Goal: Information Seeking & Learning: Check status

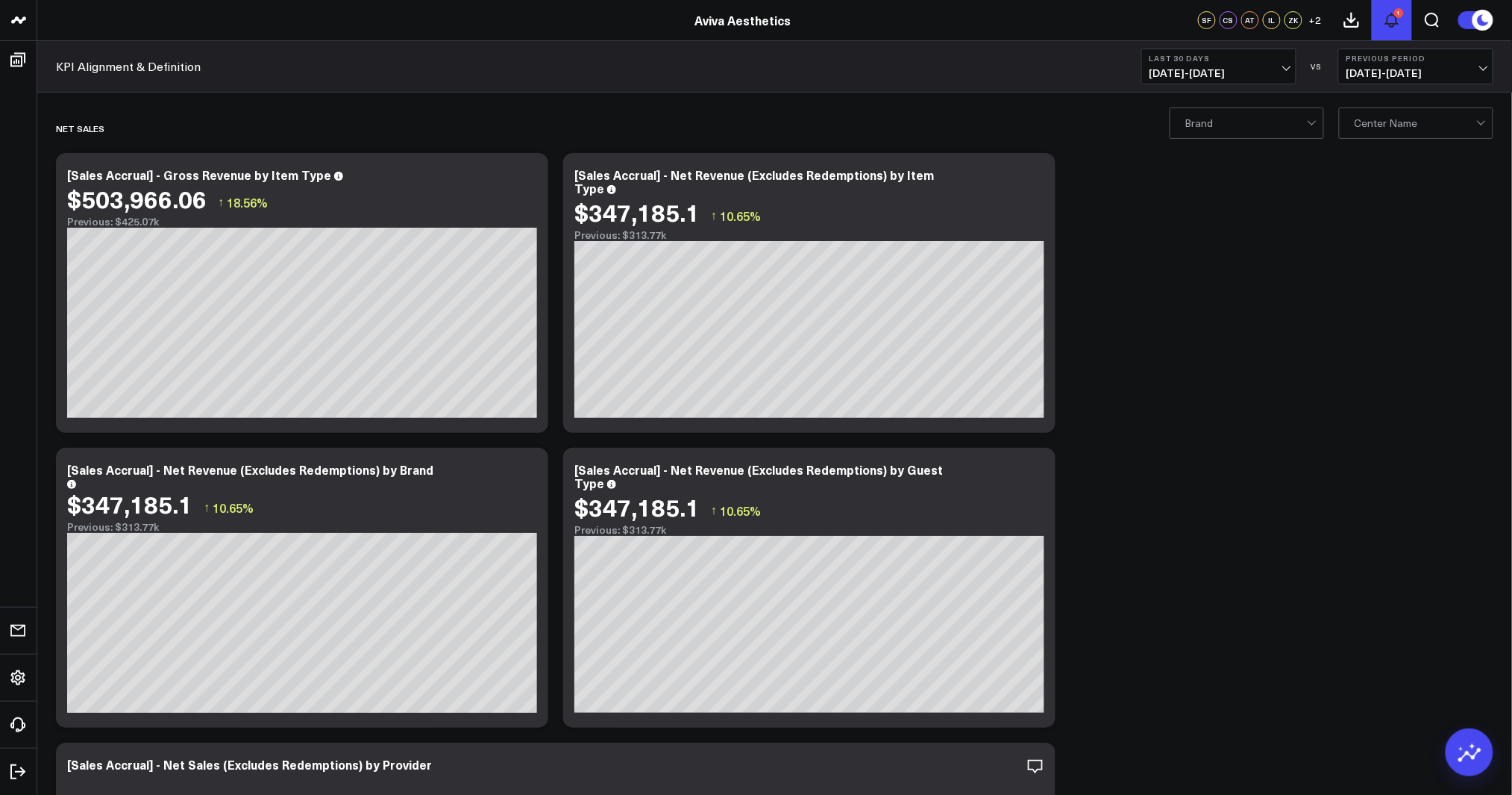
click at [1386, 18] on icon at bounding box center [1392, 20] width 18 height 18
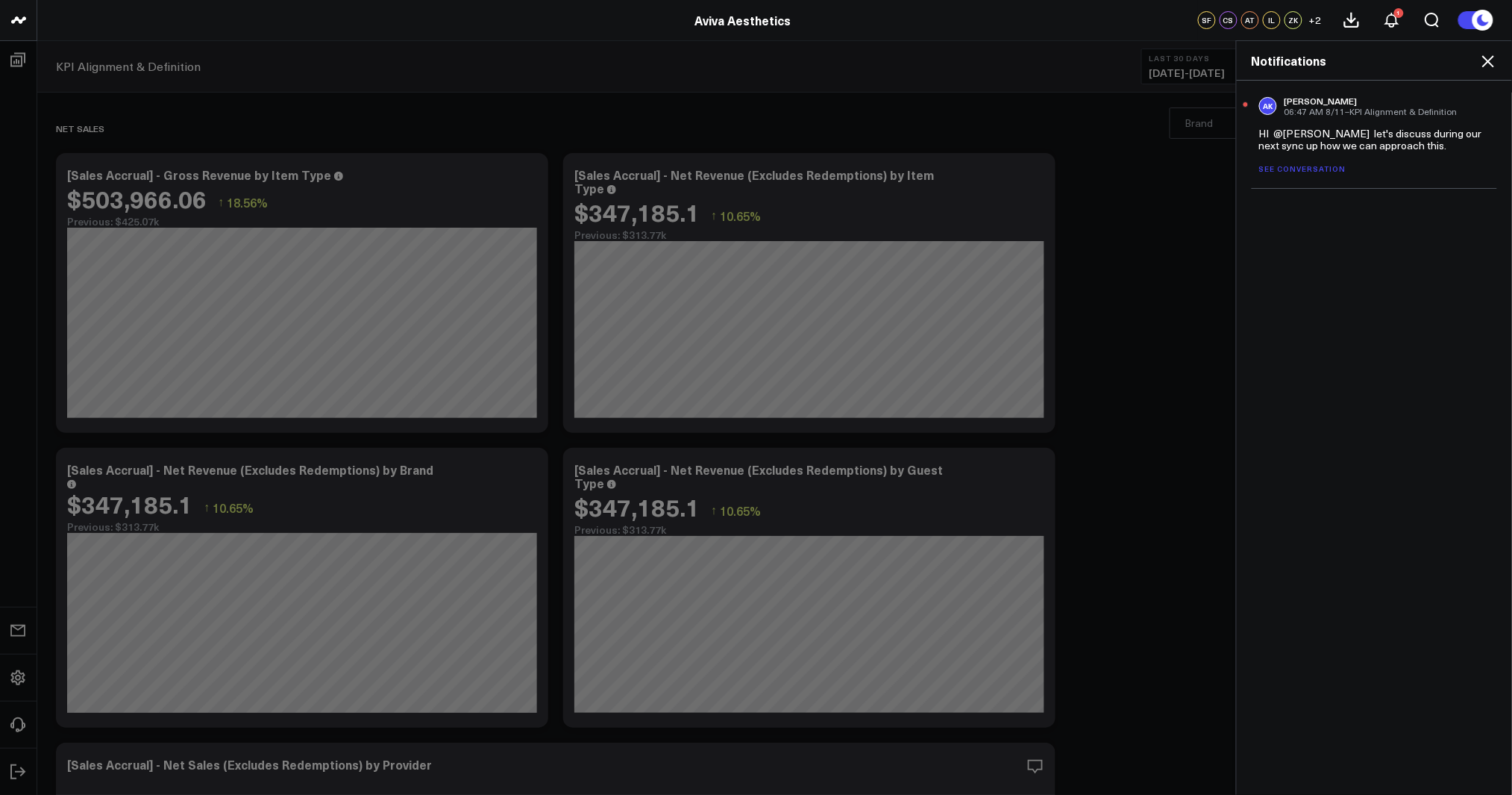
click at [1485, 56] on use at bounding box center [1487, 61] width 12 height 12
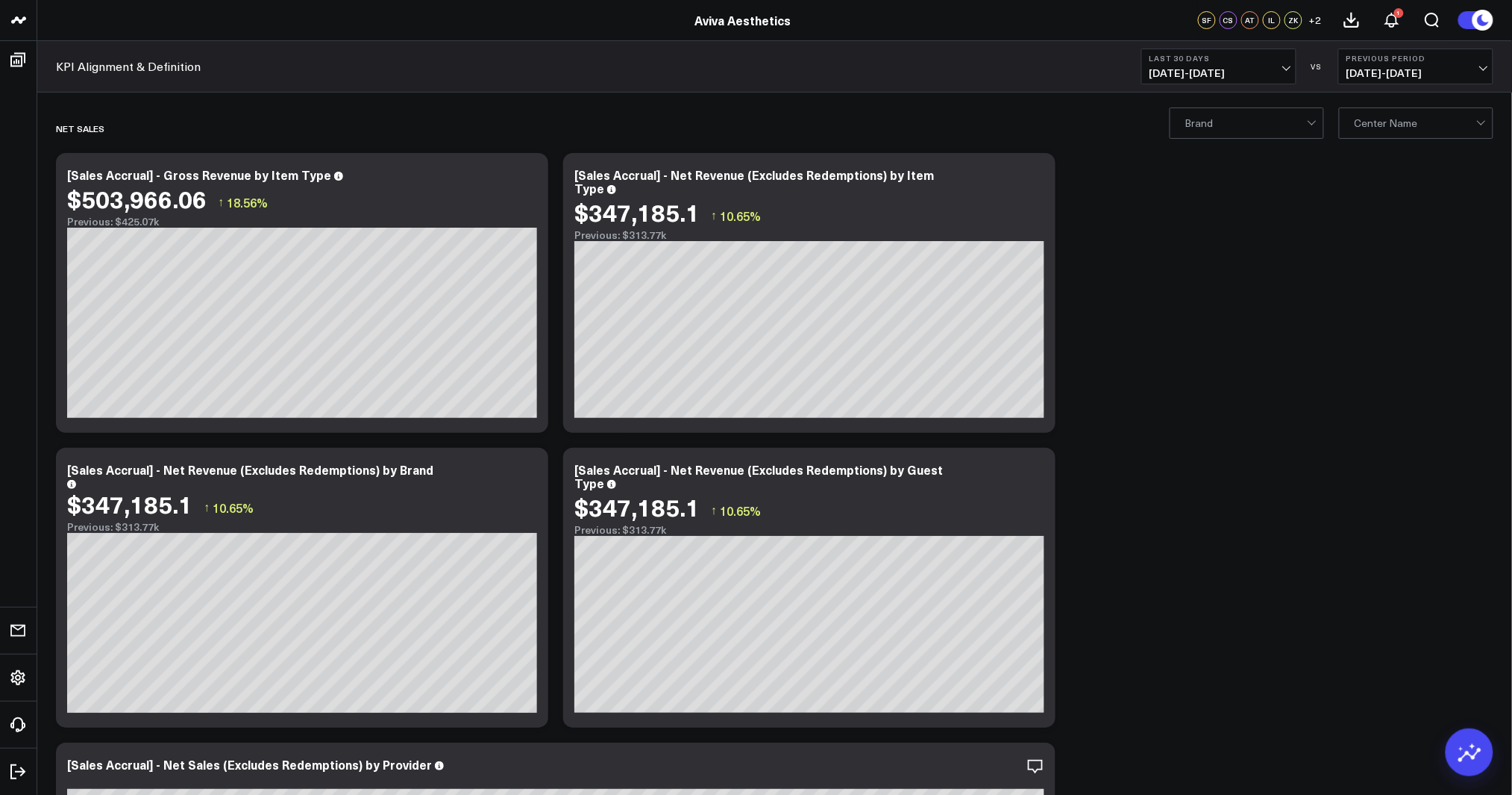
click at [1261, 117] on div at bounding box center [1246, 123] width 122 height 30
click at [1235, 152] on div "Pura Vida" at bounding box center [1247, 155] width 153 height 31
click at [1250, 59] on b "Last 30 Days" at bounding box center [1219, 59] width 139 height 9
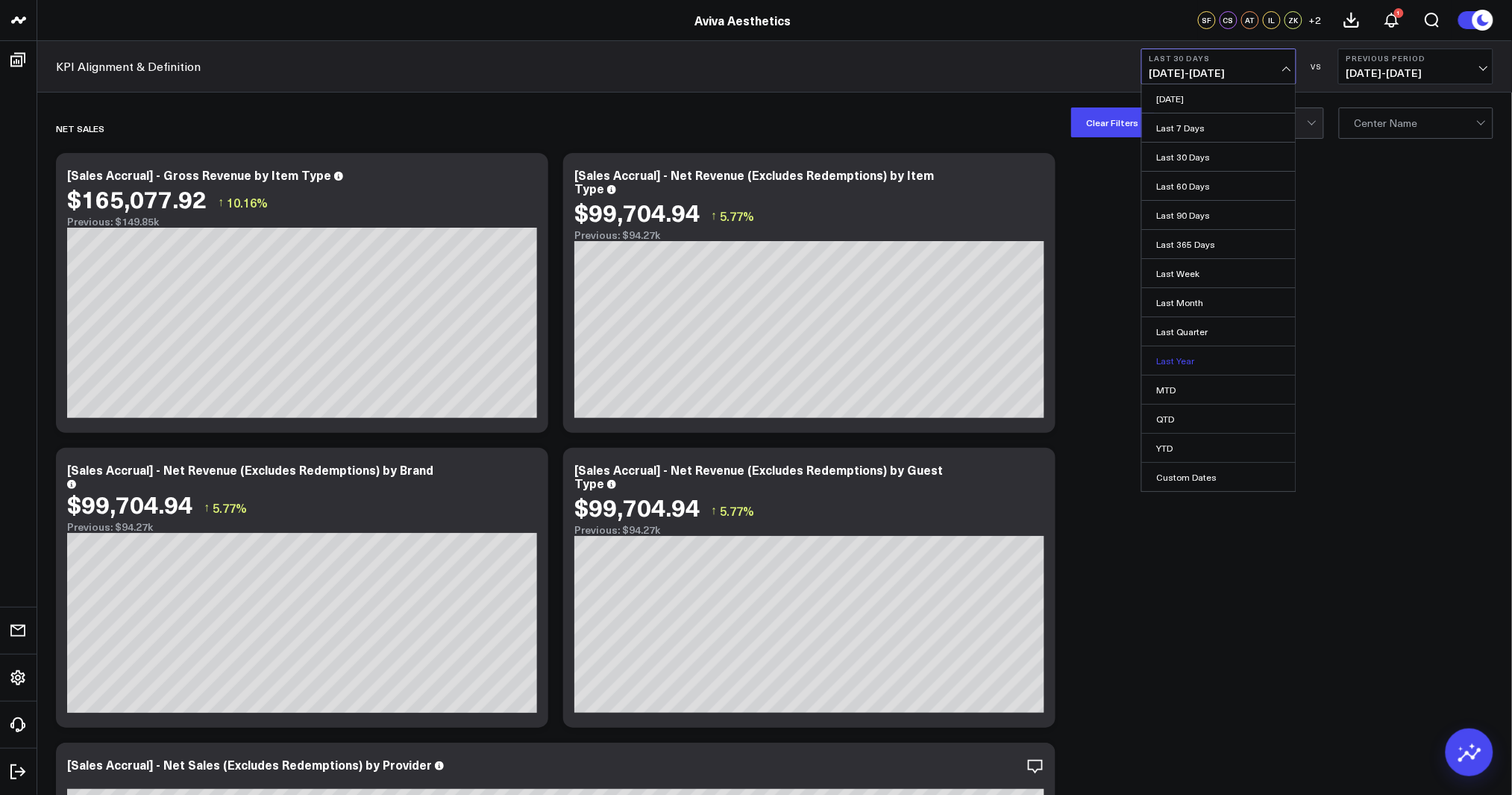
click at [1203, 364] on link "Last Year" at bounding box center [1218, 360] width 154 height 29
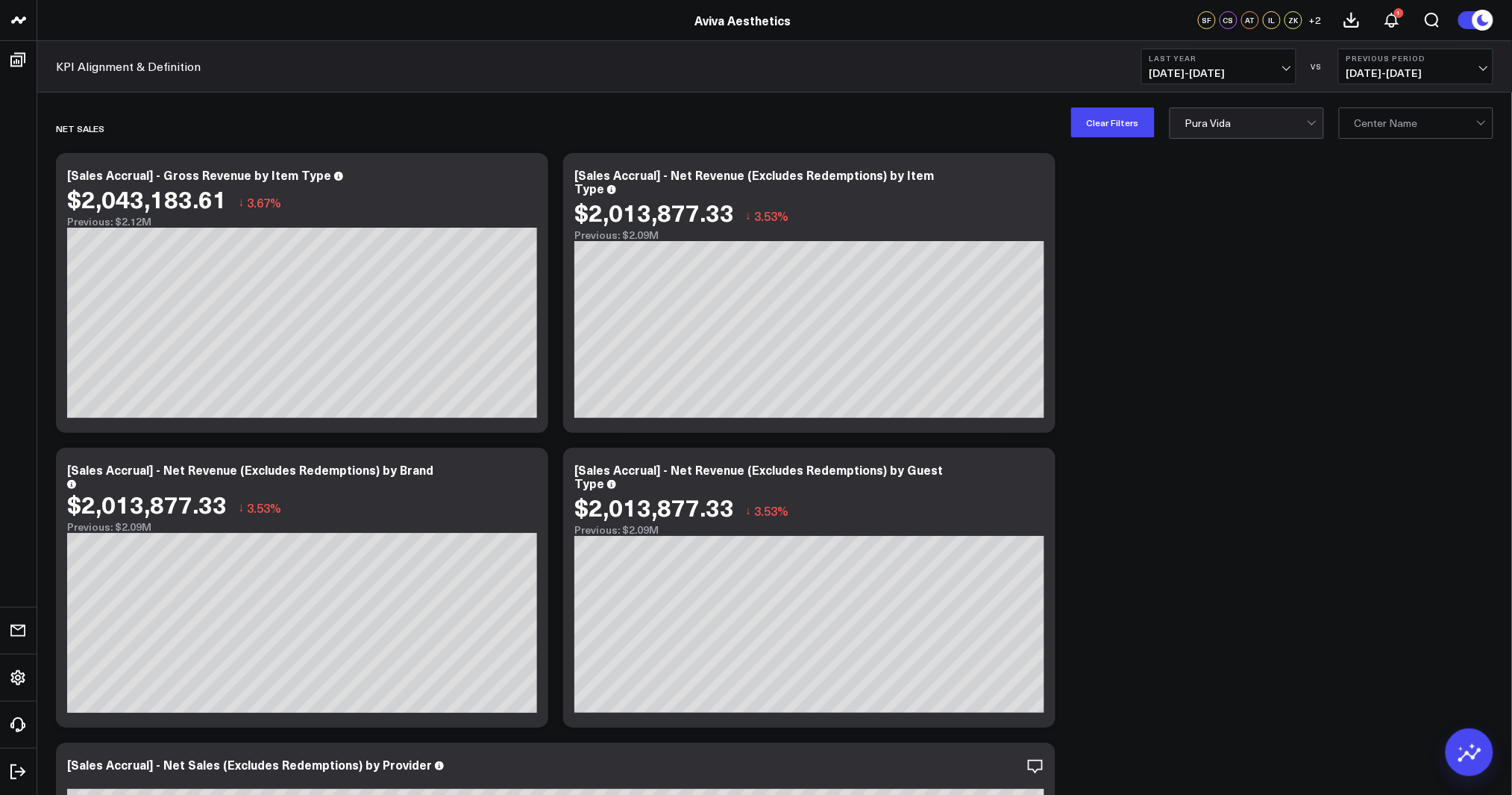
click at [1279, 63] on button "Last Year [DATE] - [DATE]" at bounding box center [1218, 66] width 155 height 36
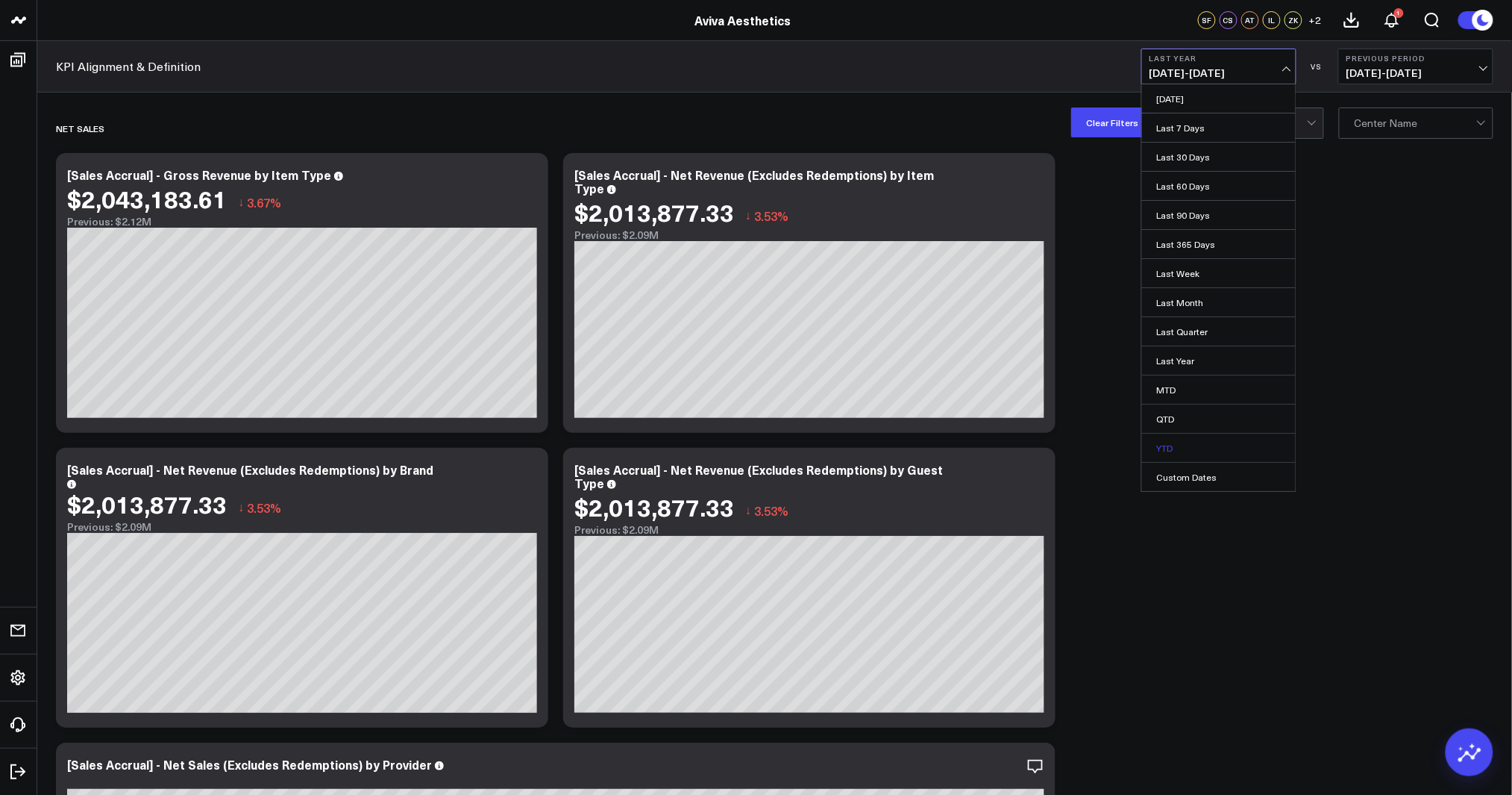
click at [1195, 437] on link "YTD" at bounding box center [1218, 448] width 154 height 29
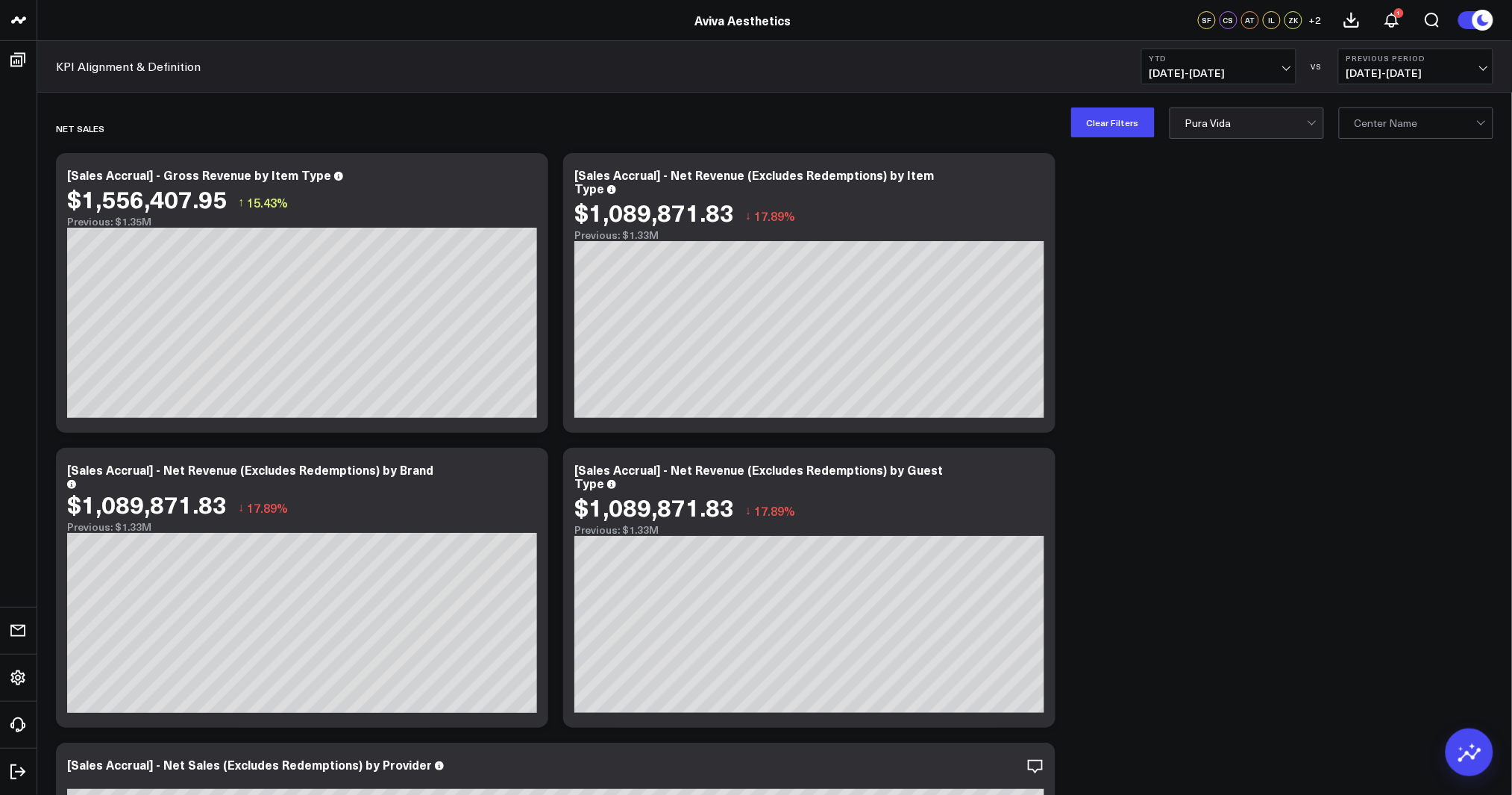
click at [1390, 73] on span "05/22/24 - 12/31/24" at bounding box center [1416, 73] width 139 height 12
click at [1387, 100] on link "Previous Period" at bounding box center [1416, 98] width 154 height 29
click at [1369, 73] on span "05/22/24 - 12/31/24" at bounding box center [1416, 73] width 139 height 12
click at [1373, 205] on link "Custom Dates" at bounding box center [1416, 215] width 154 height 29
select select "7"
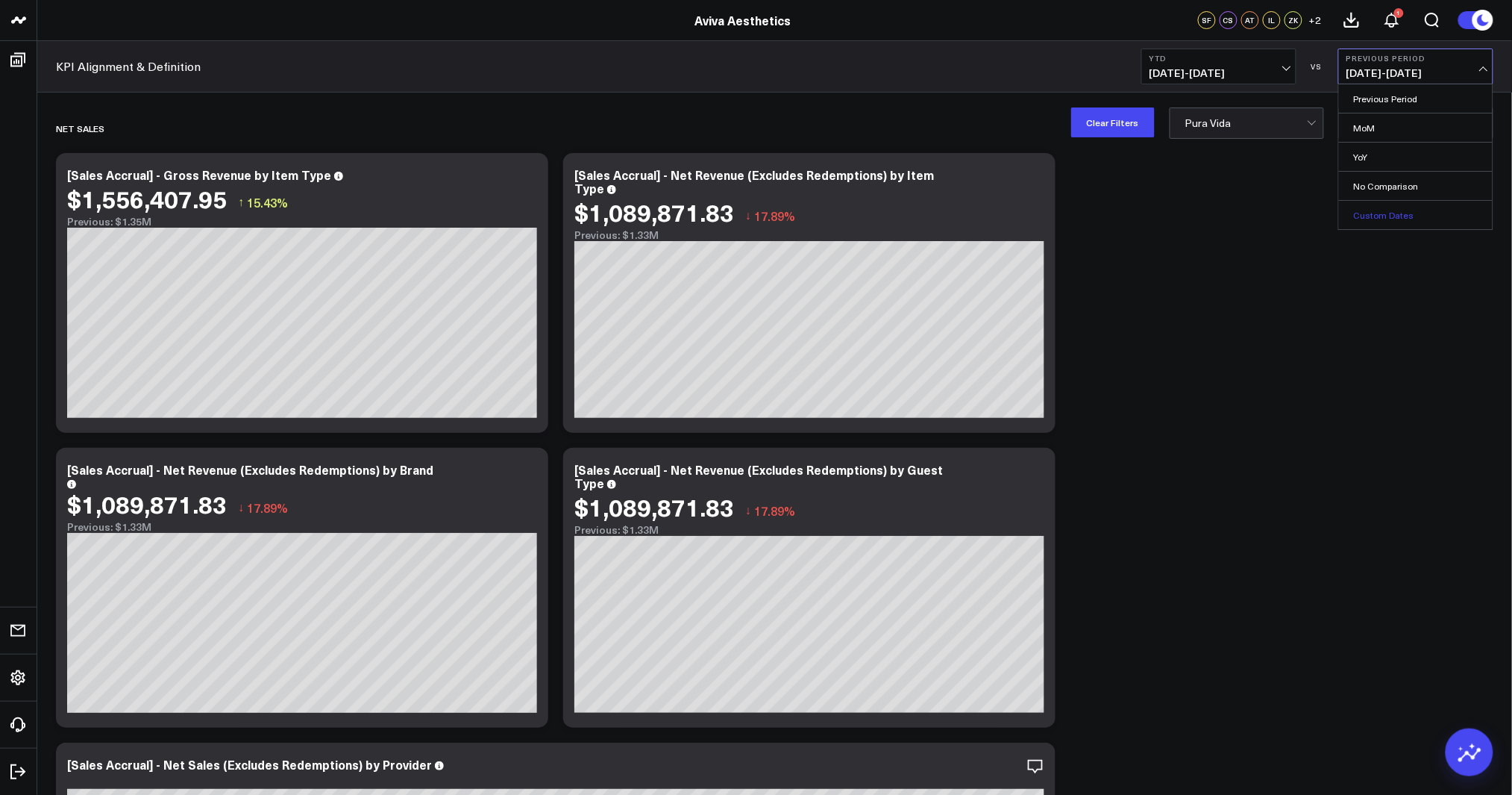
select select "2025"
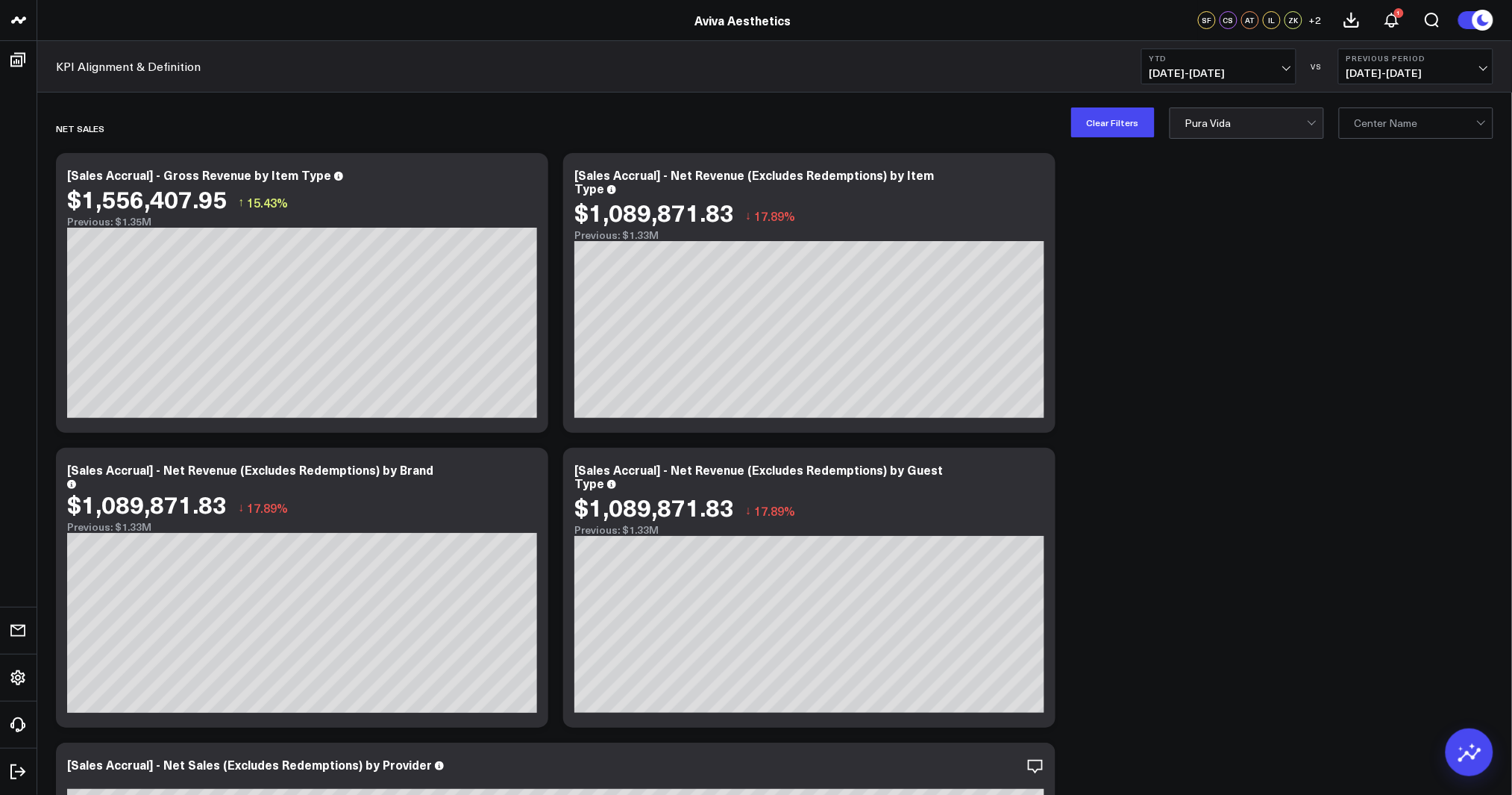
click at [1398, 75] on span "05/22/24 - 12/31/24" at bounding box center [1416, 73] width 139 height 12
click at [1386, 100] on link "Previous Period" at bounding box center [1416, 98] width 154 height 29
click at [1273, 67] on span "[DATE] - [DATE]" at bounding box center [1219, 73] width 139 height 12
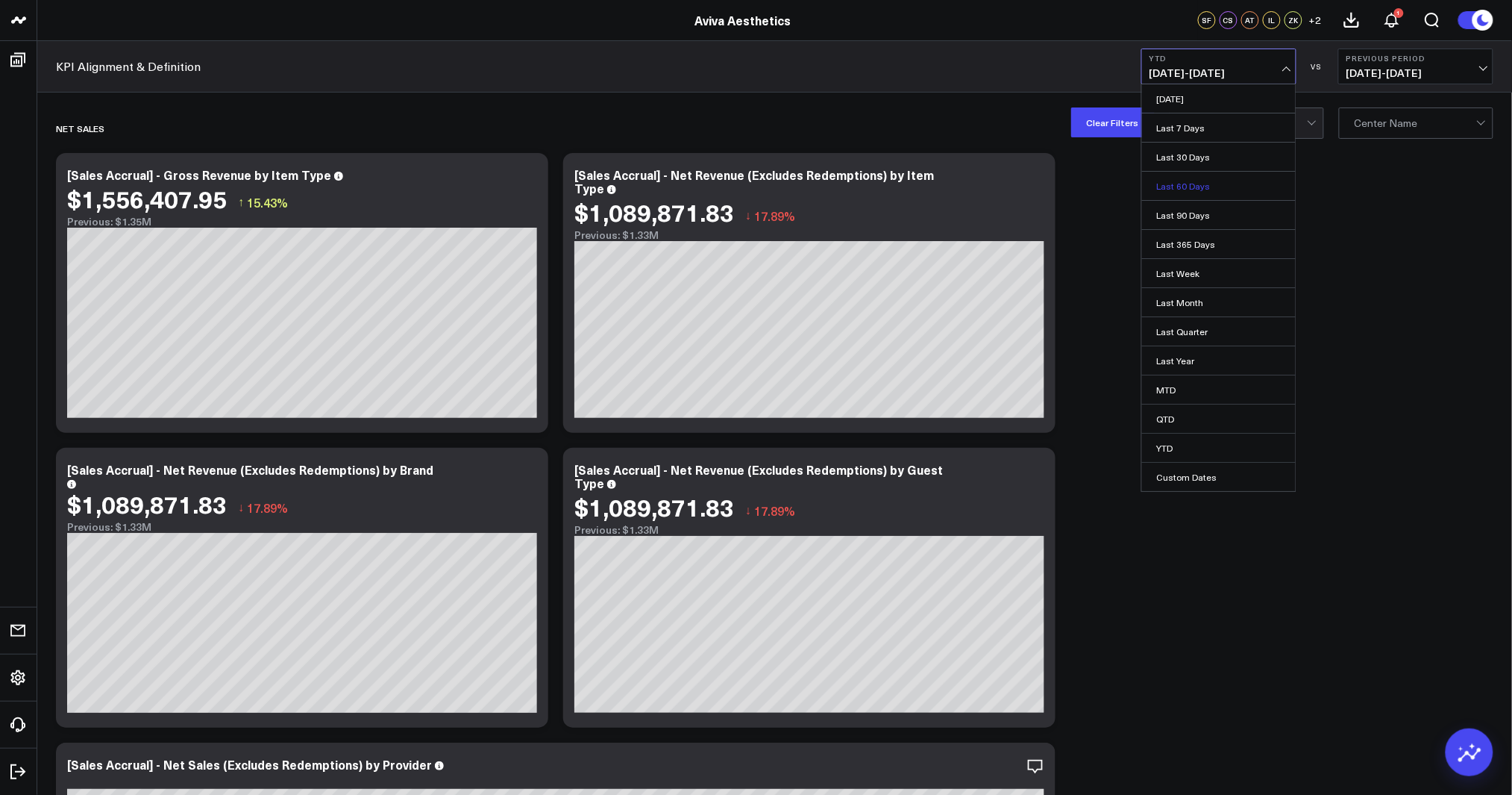
click at [1219, 185] on link "Last 60 Days" at bounding box center [1218, 185] width 154 height 29
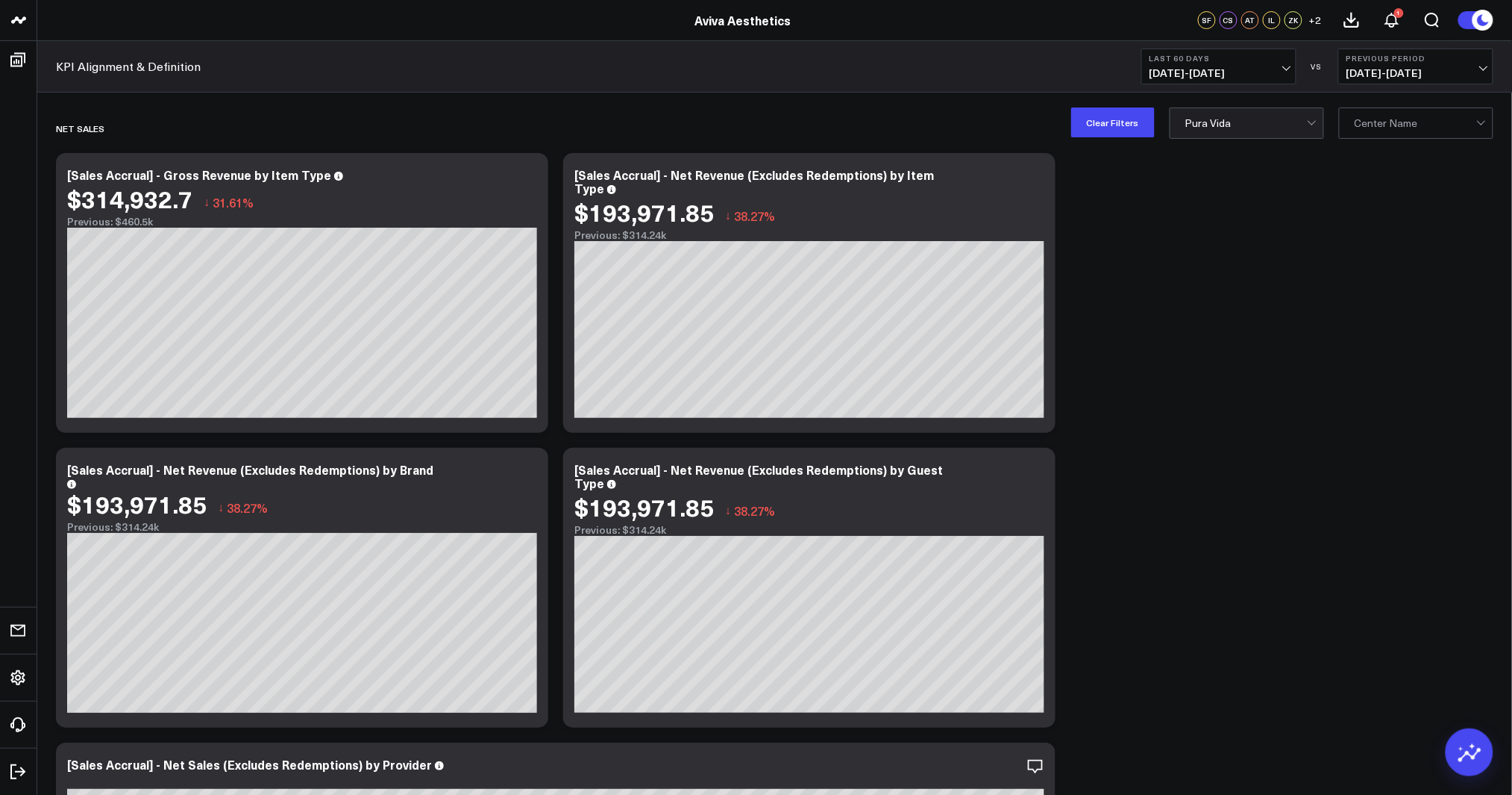
click at [1247, 54] on b "Last 60 Days" at bounding box center [1219, 59] width 139 height 9
click at [1241, 47] on div "KPI Alignment & Definition Last 60 Days 06/14/25 - 08/12/25 VS Previous Period …" at bounding box center [775, 66] width 1475 height 52
click at [1231, 69] on span "[DATE] - [DATE]" at bounding box center [1219, 73] width 139 height 12
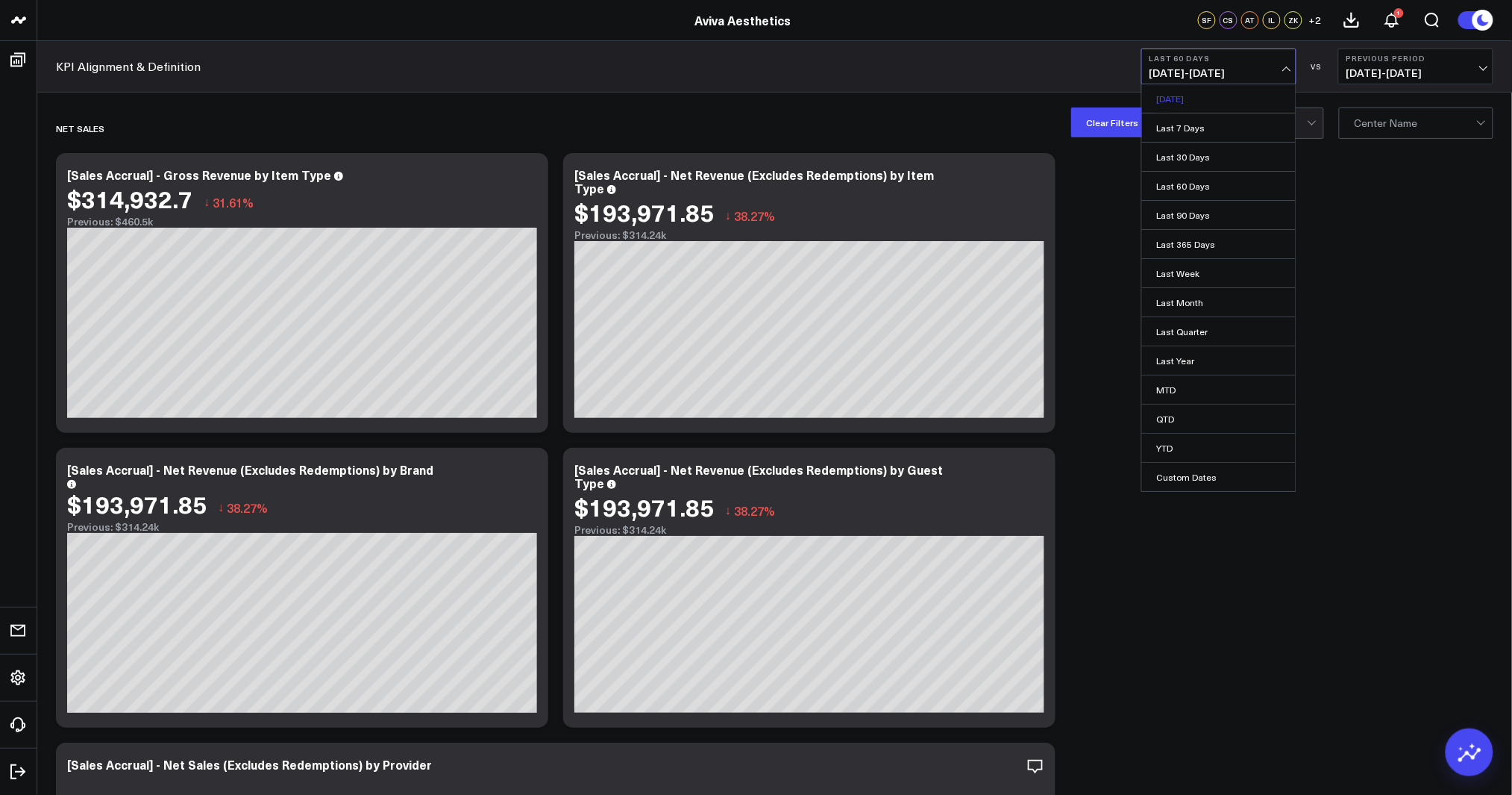
click at [1210, 100] on link "[DATE]" at bounding box center [1218, 98] width 154 height 29
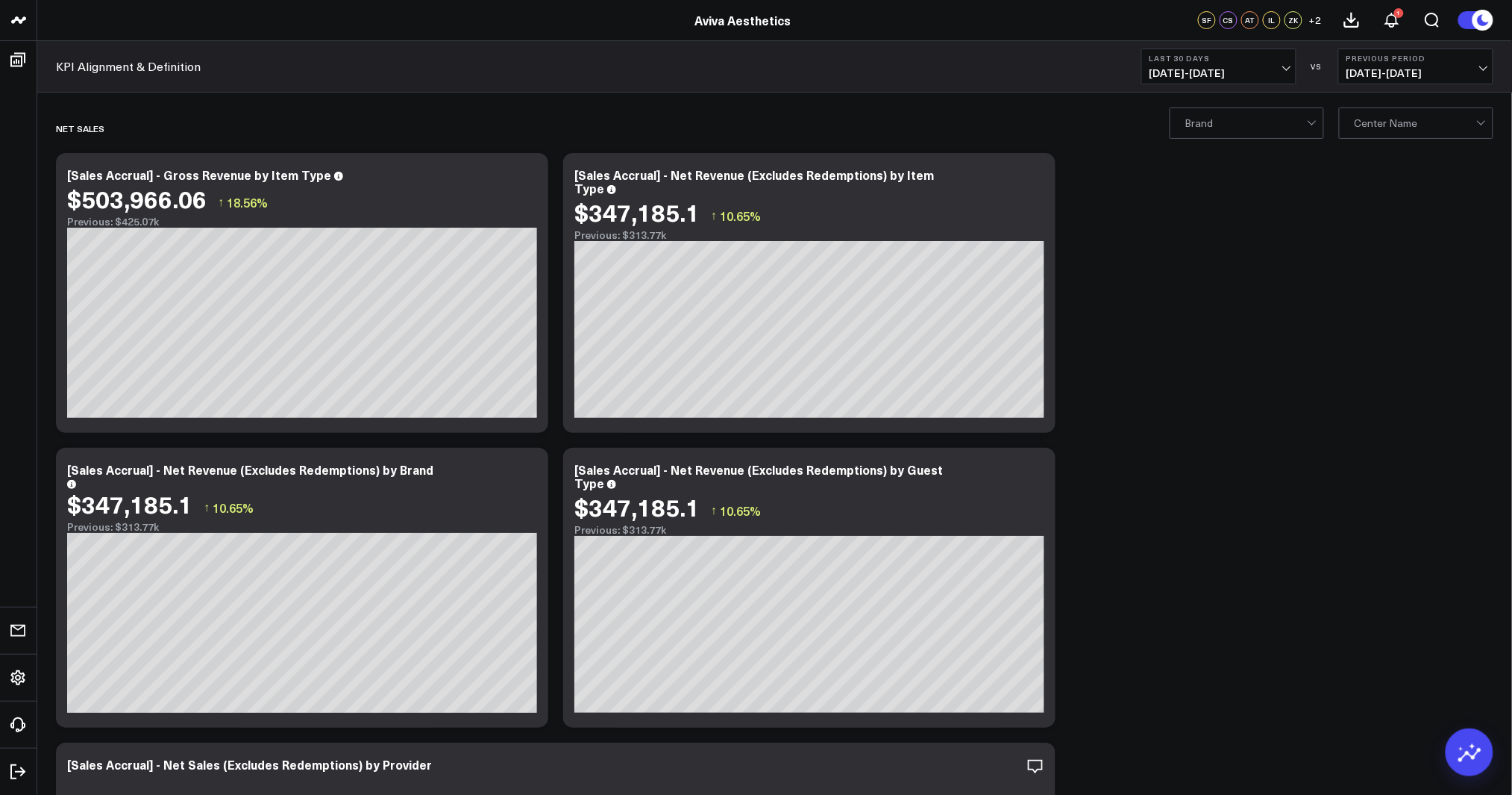
click at [1293, 61] on button "Last 30 Days [DATE] - [DATE]" at bounding box center [1218, 66] width 155 height 36
click at [1267, 101] on link "[DATE]" at bounding box center [1218, 98] width 154 height 29
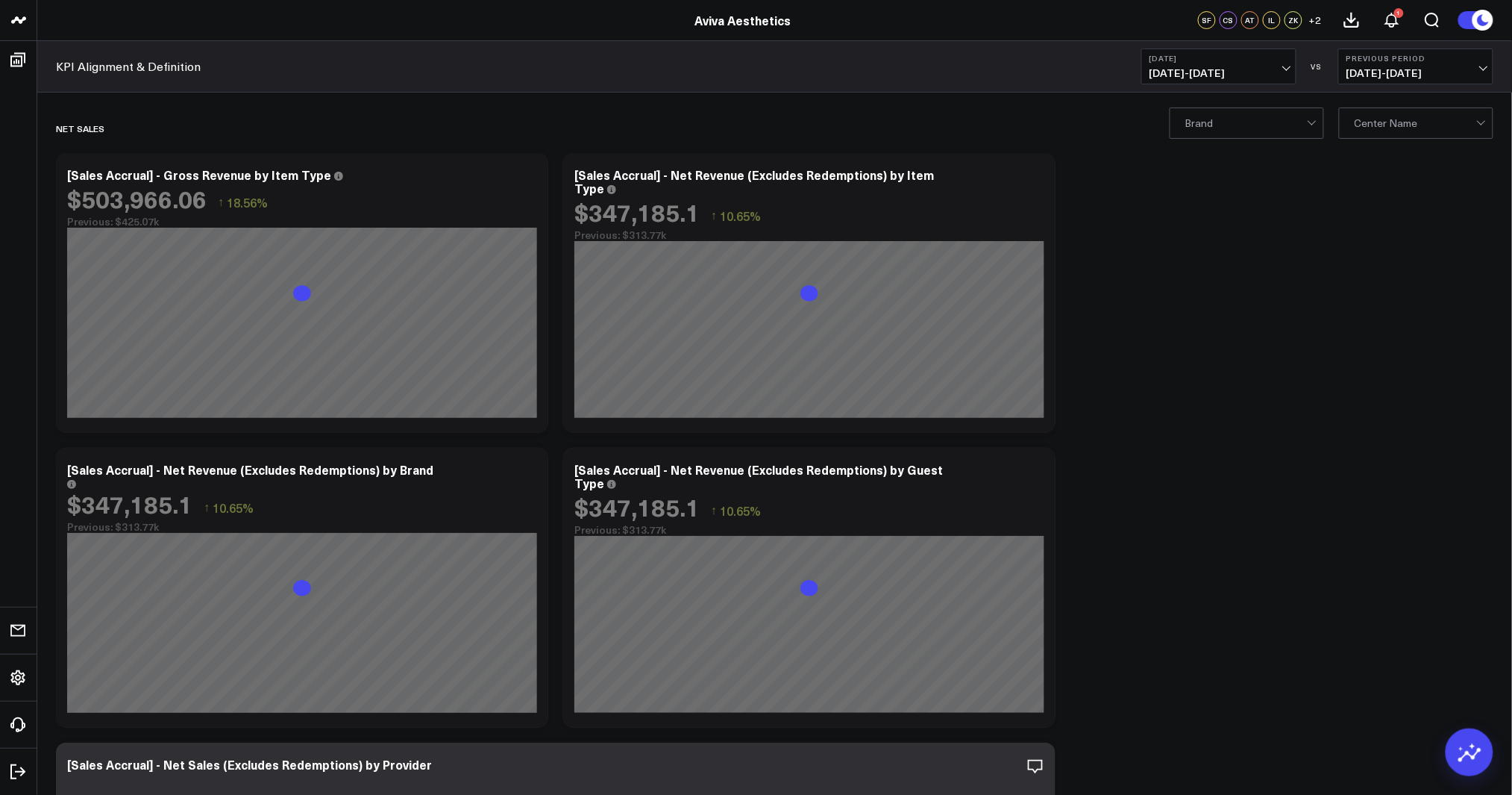
click at [1285, 60] on b "[DATE]" at bounding box center [1219, 59] width 139 height 9
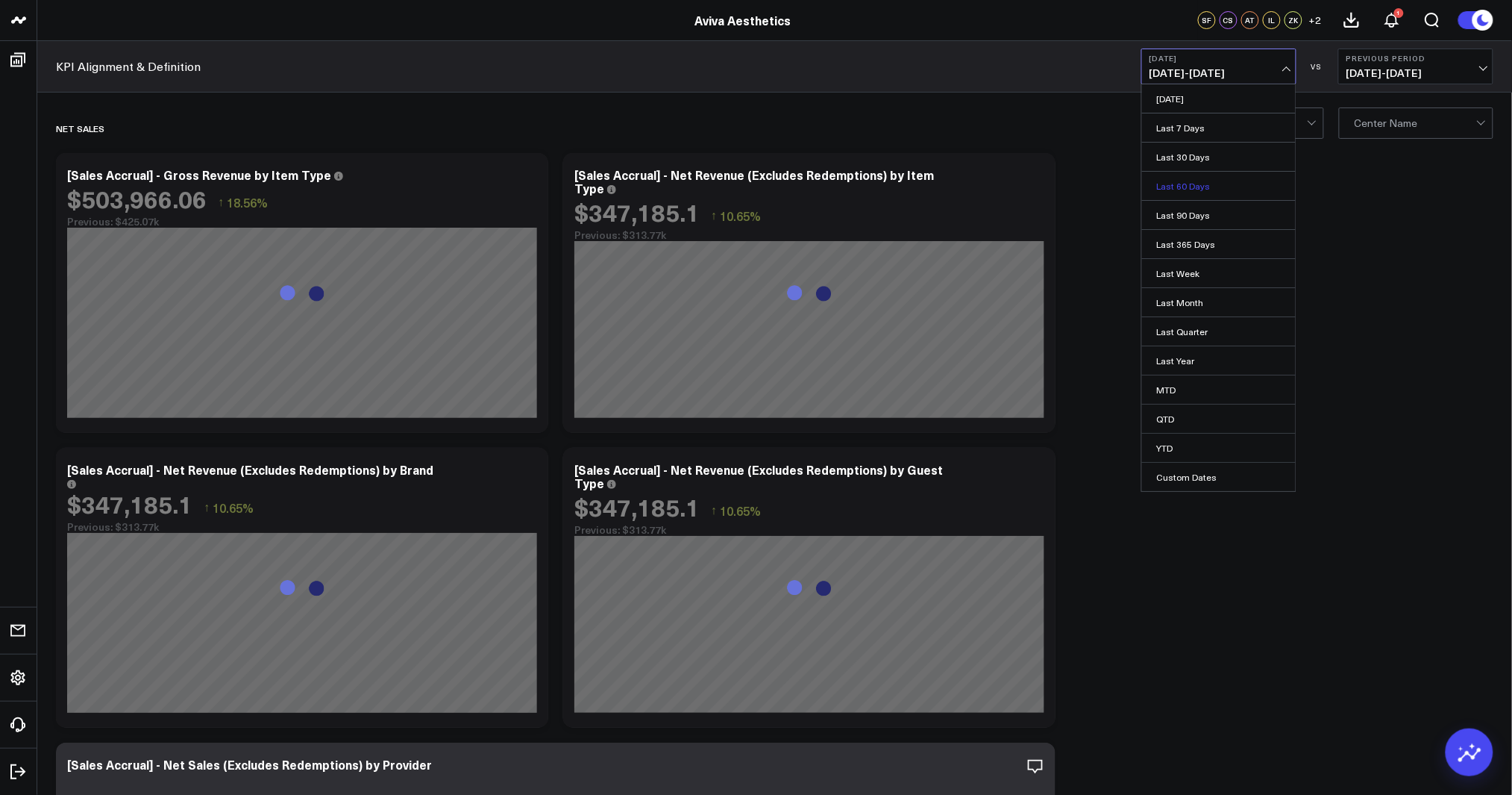
click at [1234, 178] on link "Last 60 Days" at bounding box center [1218, 185] width 154 height 29
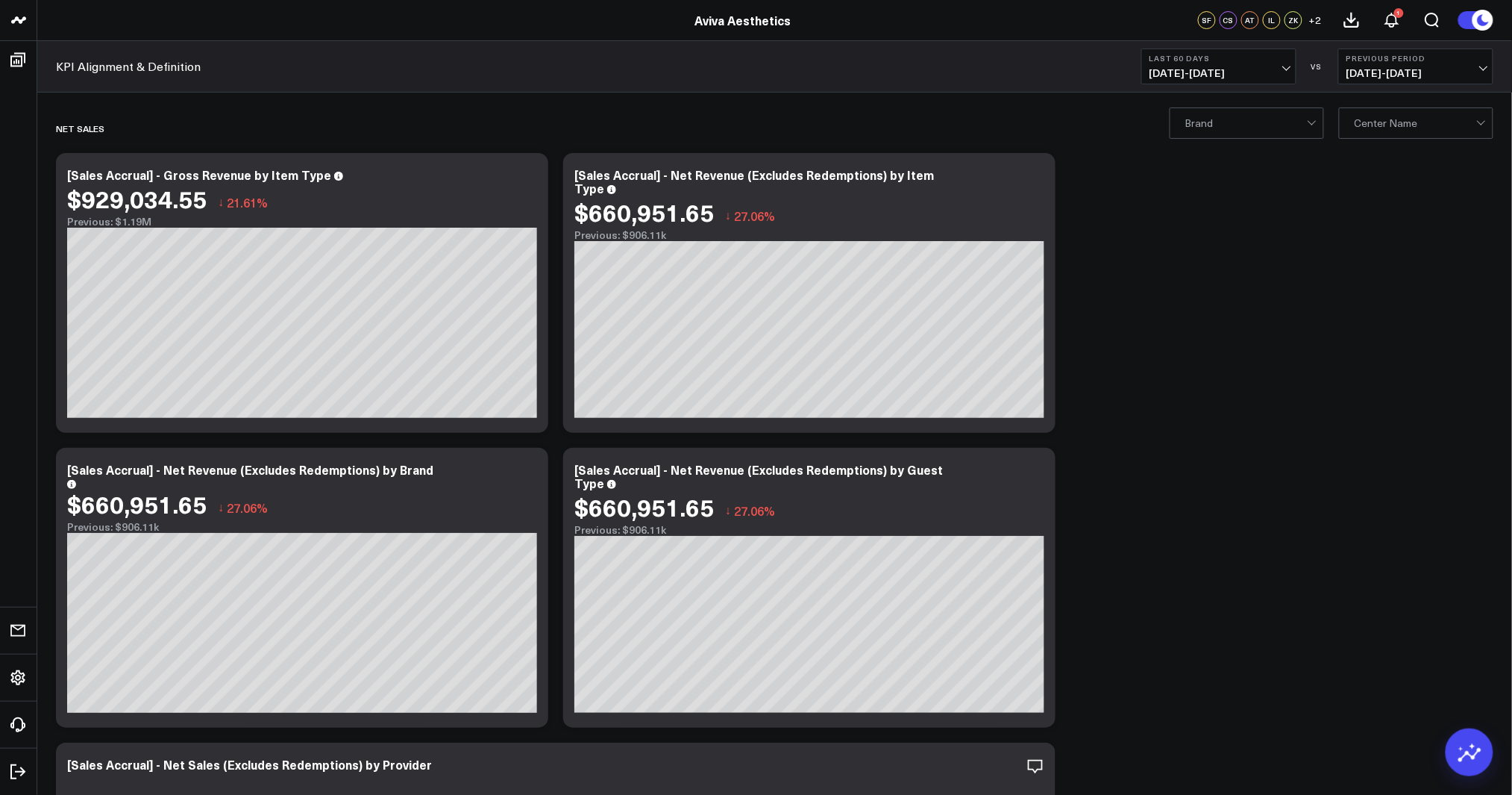
click at [1246, 78] on span "[DATE] - [DATE]" at bounding box center [1219, 73] width 139 height 12
click at [1229, 216] on link "Last 90 Days" at bounding box center [1218, 215] width 154 height 29
click at [1218, 69] on span "[DATE] - [DATE]" at bounding box center [1219, 73] width 139 height 12
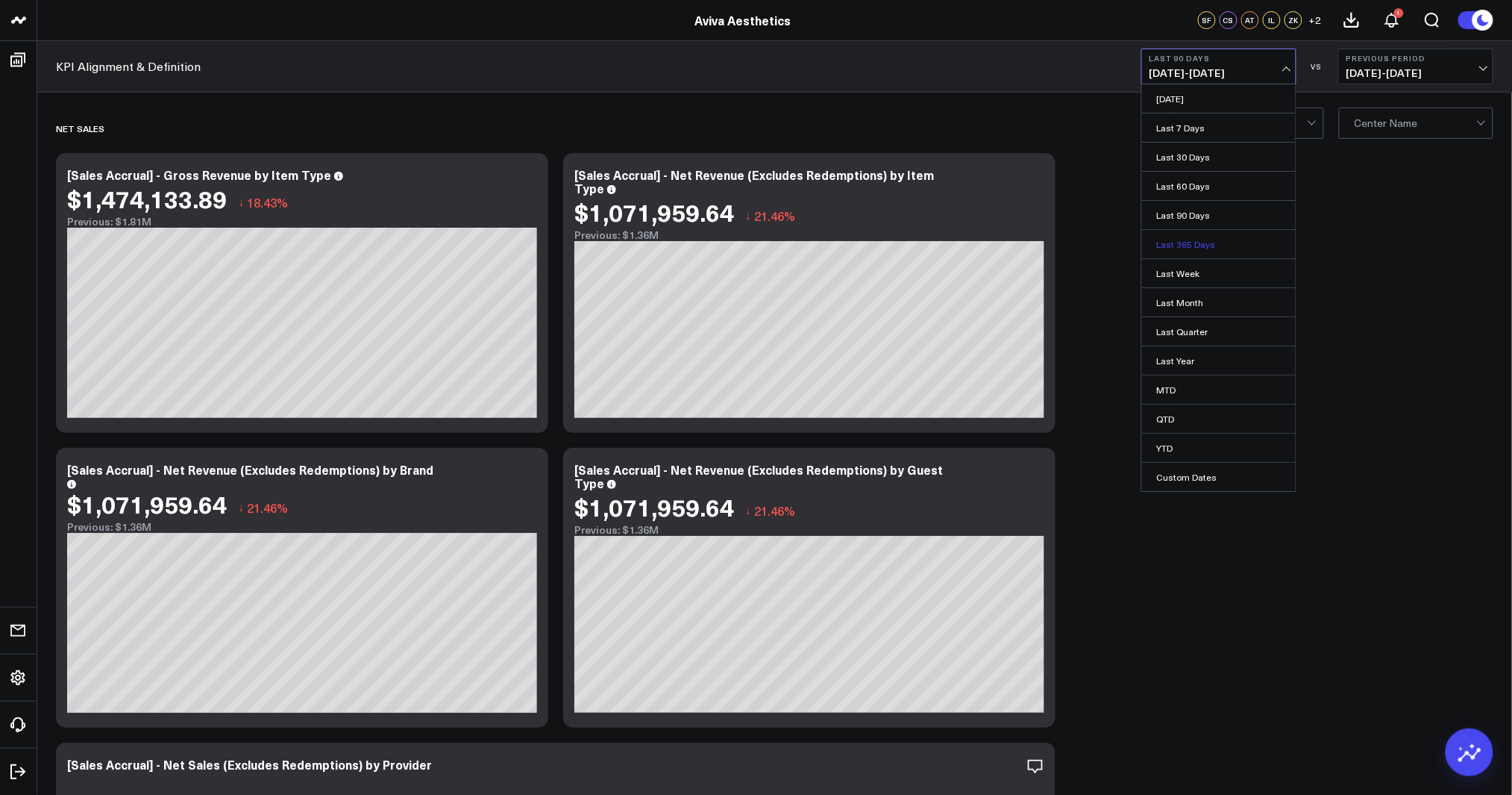
click at [1207, 237] on link "Last 365 Days" at bounding box center [1218, 244] width 154 height 29
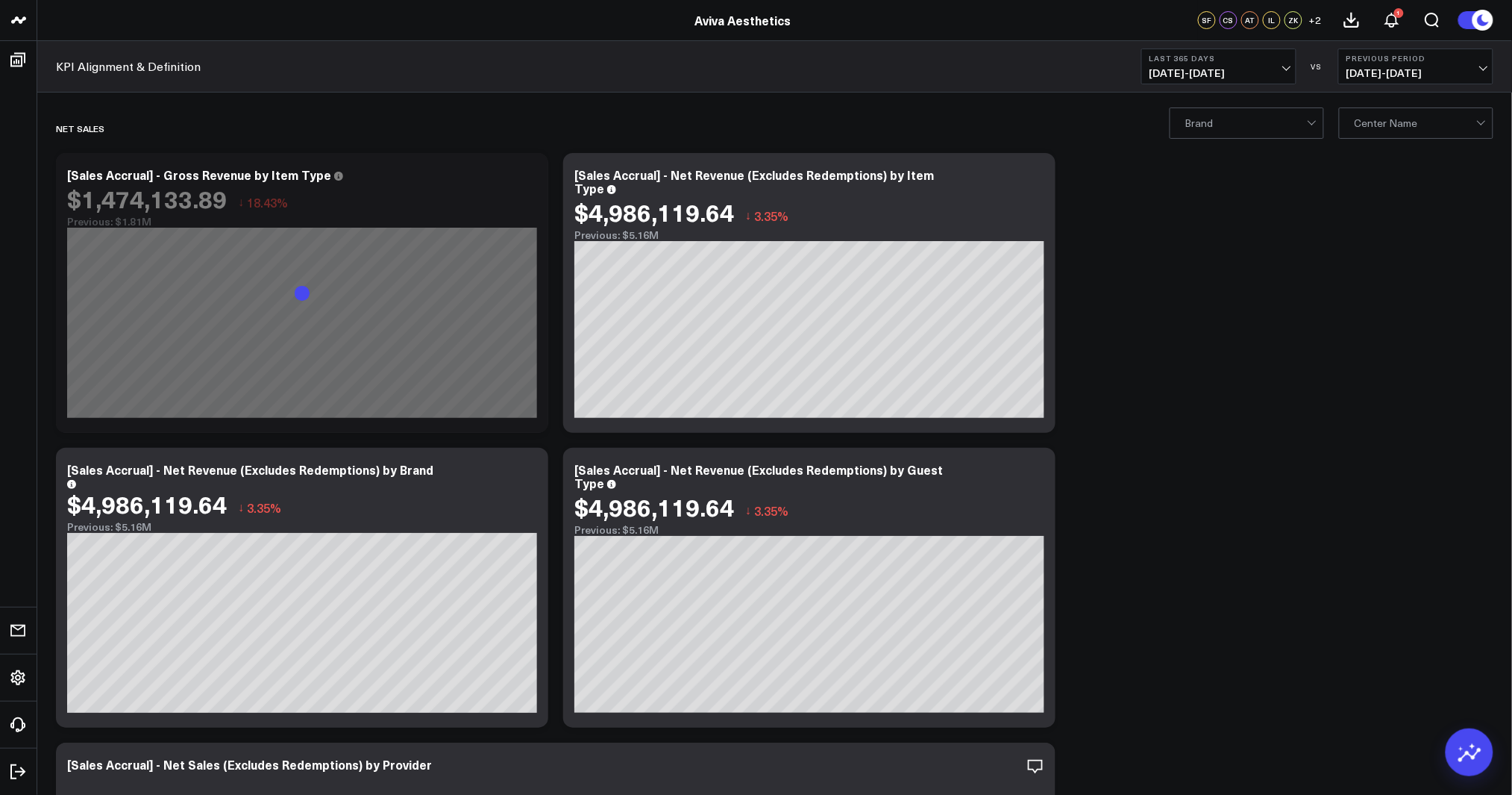
click at [1224, 78] on span "[DATE] - [DATE]" at bounding box center [1219, 73] width 139 height 12
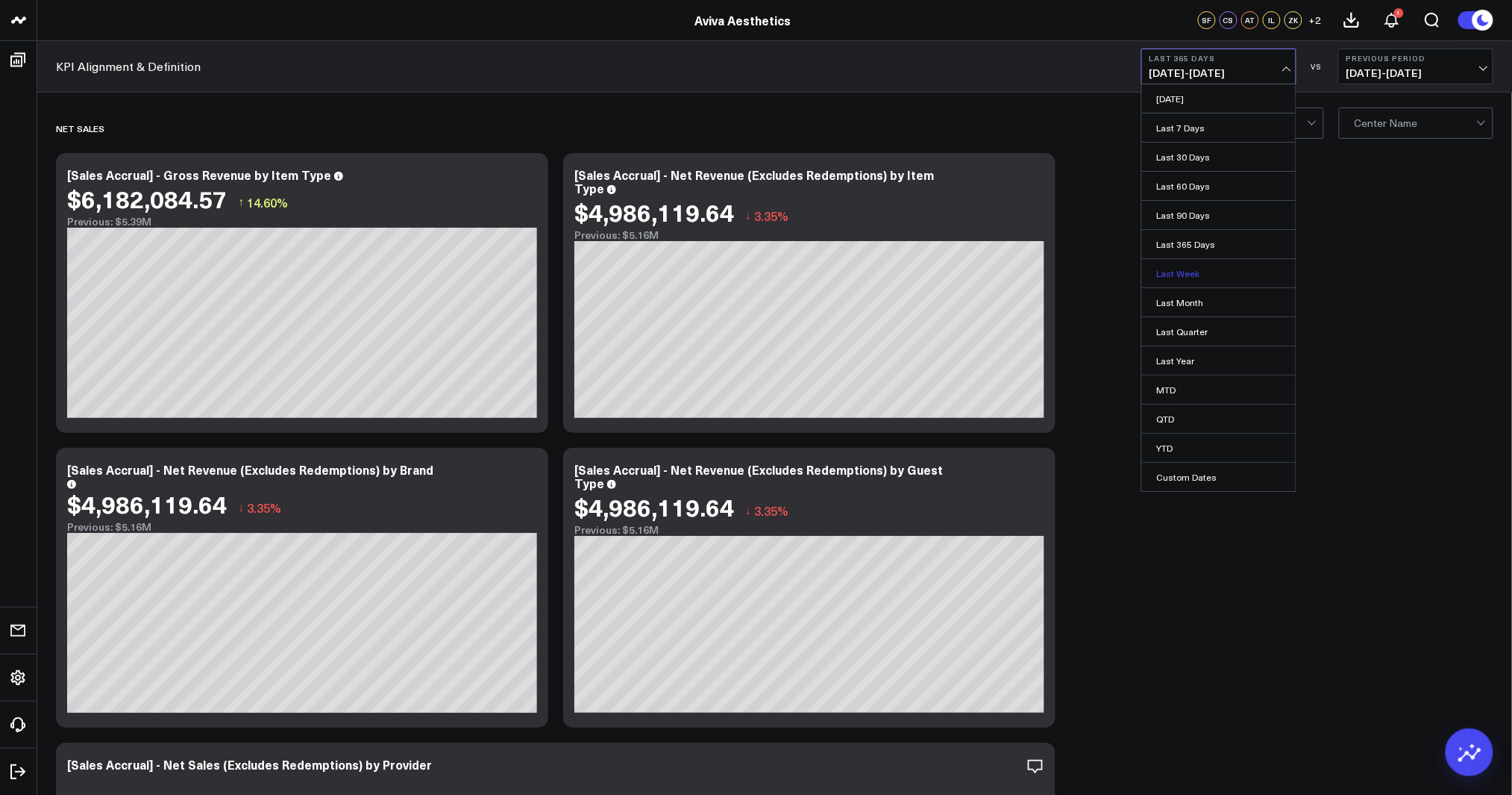
click at [1207, 269] on link "Last Week" at bounding box center [1218, 273] width 154 height 29
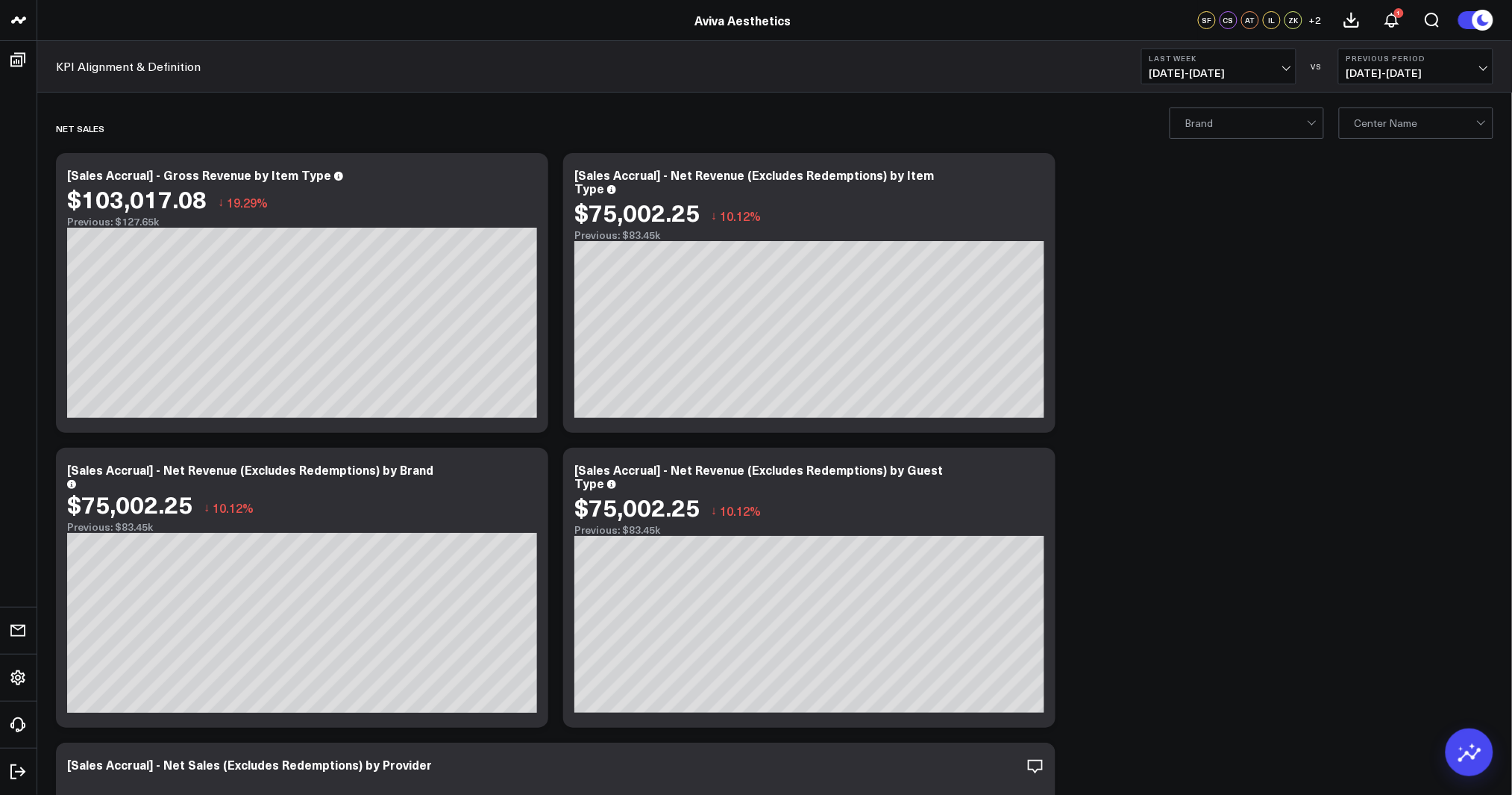
click at [1265, 73] on span "[DATE] - [DATE]" at bounding box center [1219, 73] width 139 height 12
click at [1224, 299] on link "Last Month" at bounding box center [1218, 302] width 154 height 29
click at [1239, 78] on span "[DATE] - [DATE]" at bounding box center [1219, 73] width 139 height 12
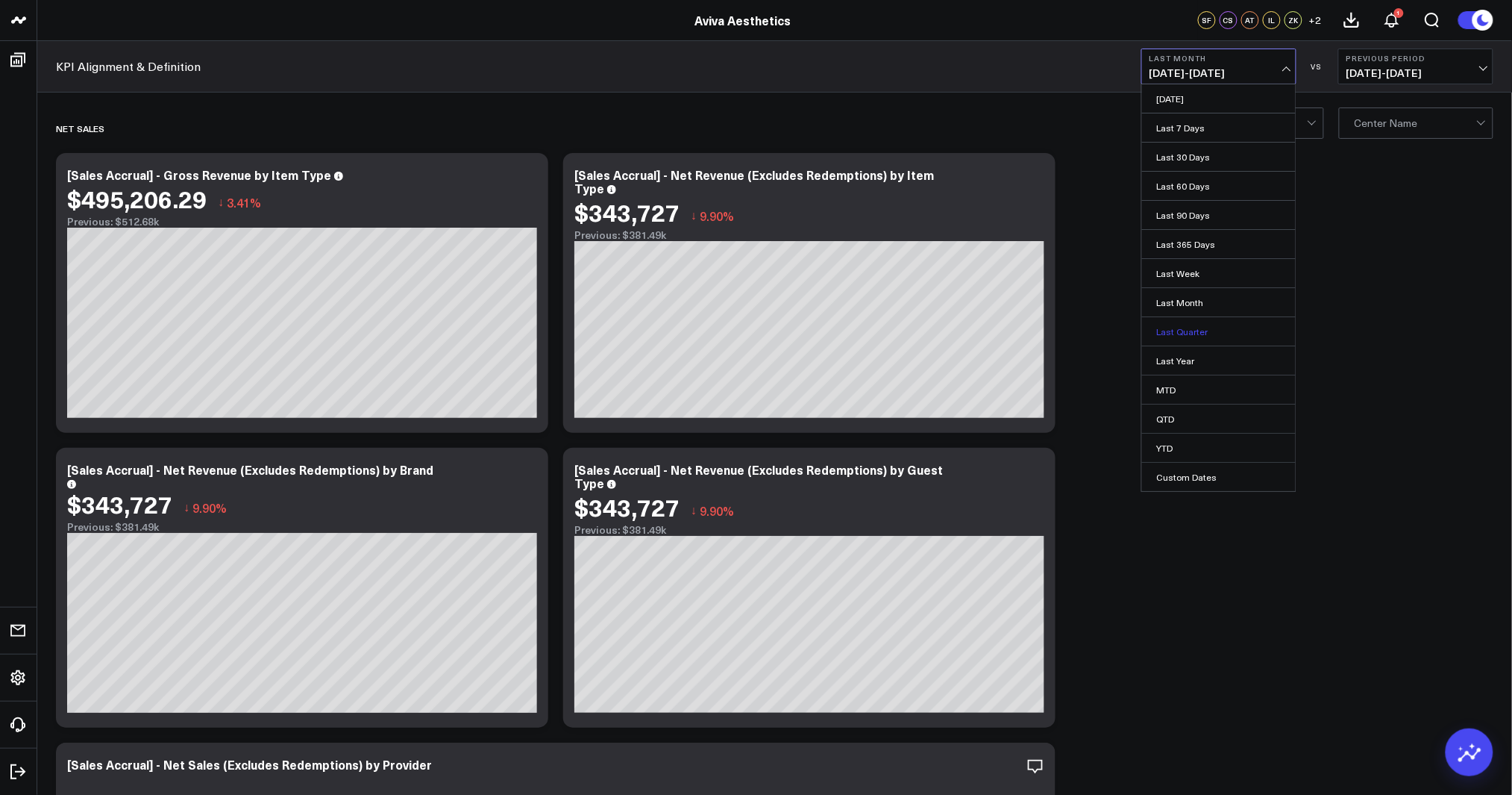
click at [1201, 330] on link "Last Quarter" at bounding box center [1218, 331] width 154 height 29
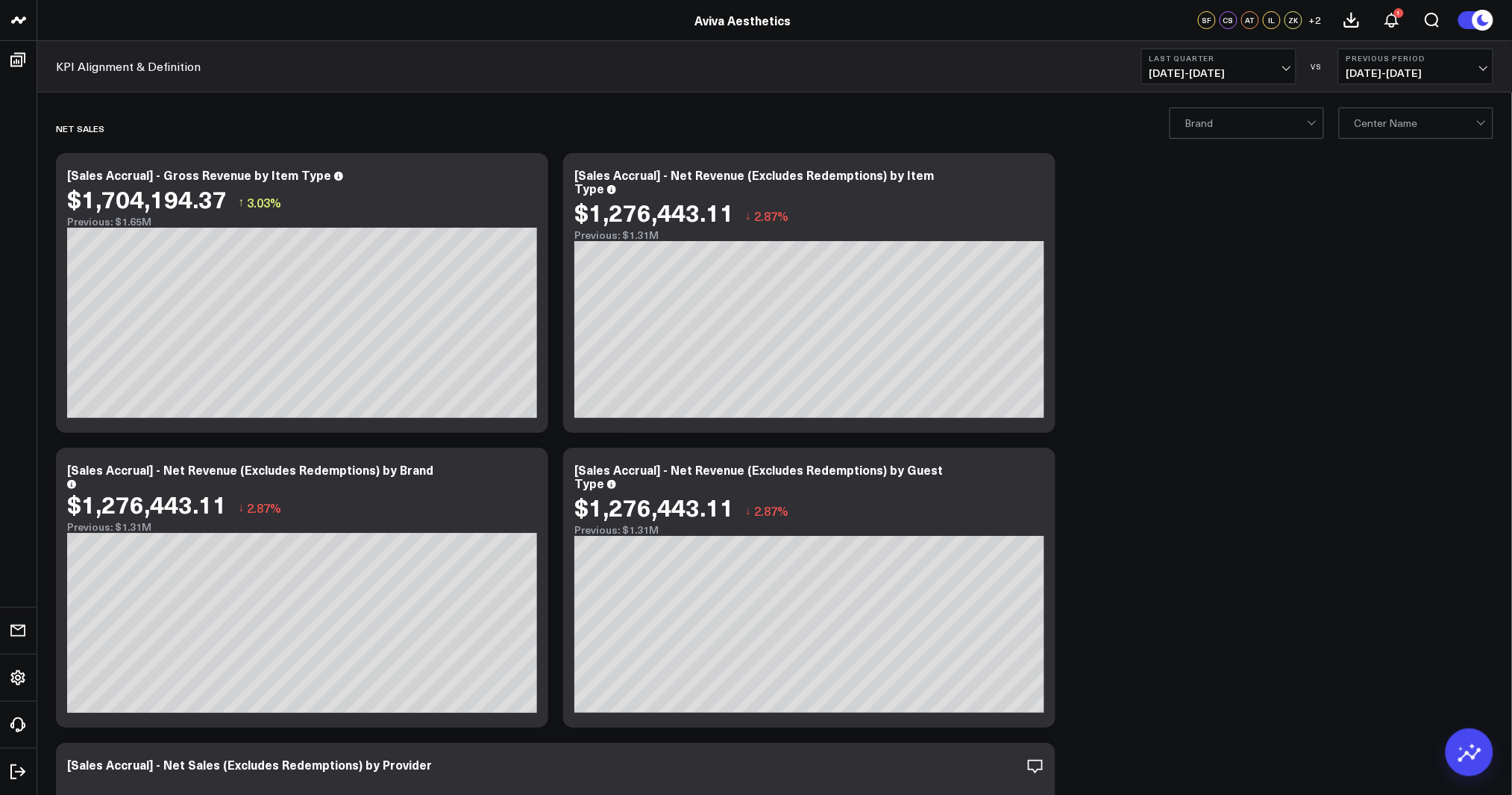
click at [1213, 67] on span "[DATE] - [DATE]" at bounding box center [1219, 73] width 139 height 12
click at [1227, 357] on link "Last Year" at bounding box center [1218, 360] width 154 height 29
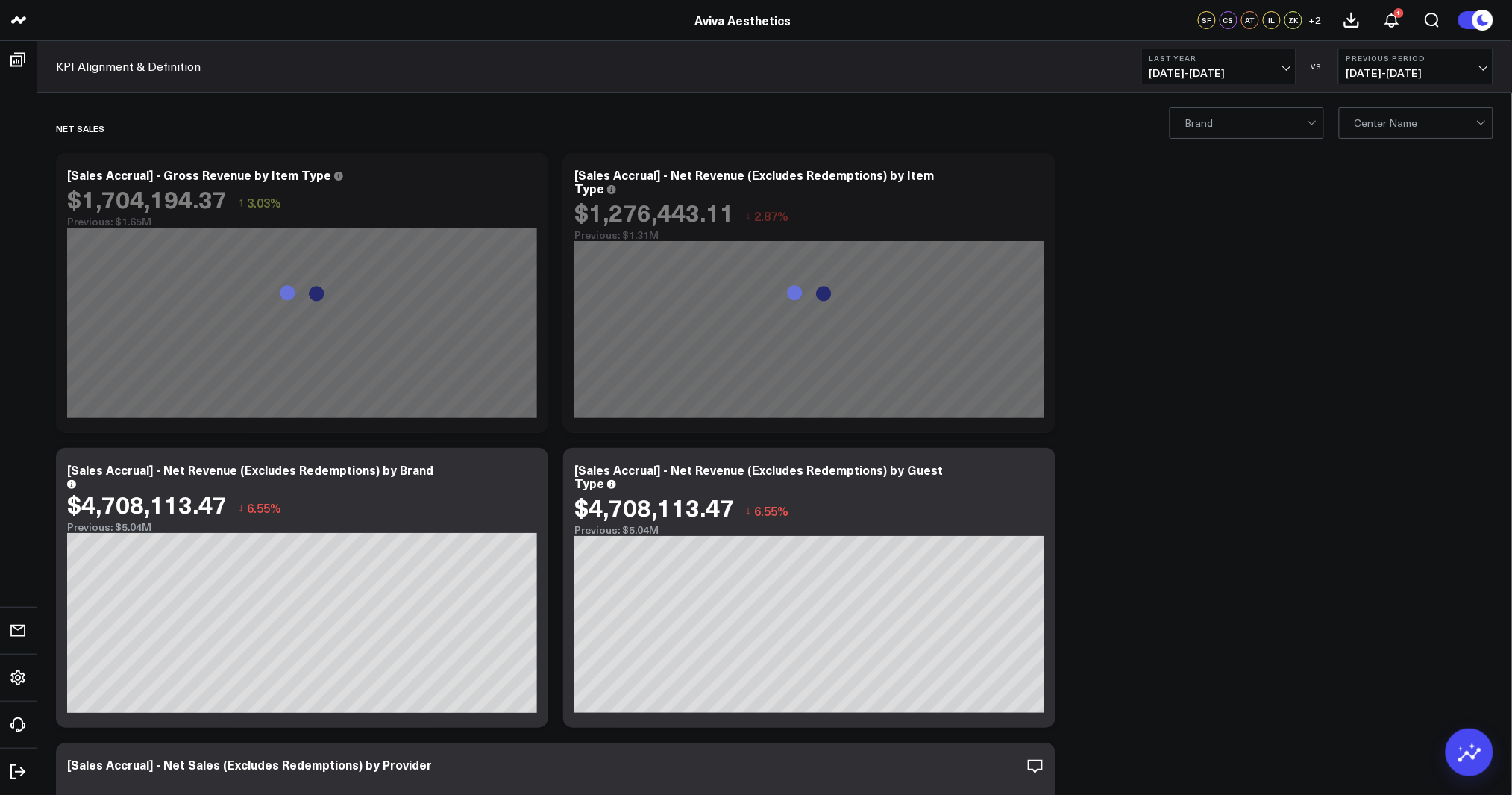
click at [1230, 67] on span "[DATE] - [DATE]" at bounding box center [1219, 73] width 139 height 12
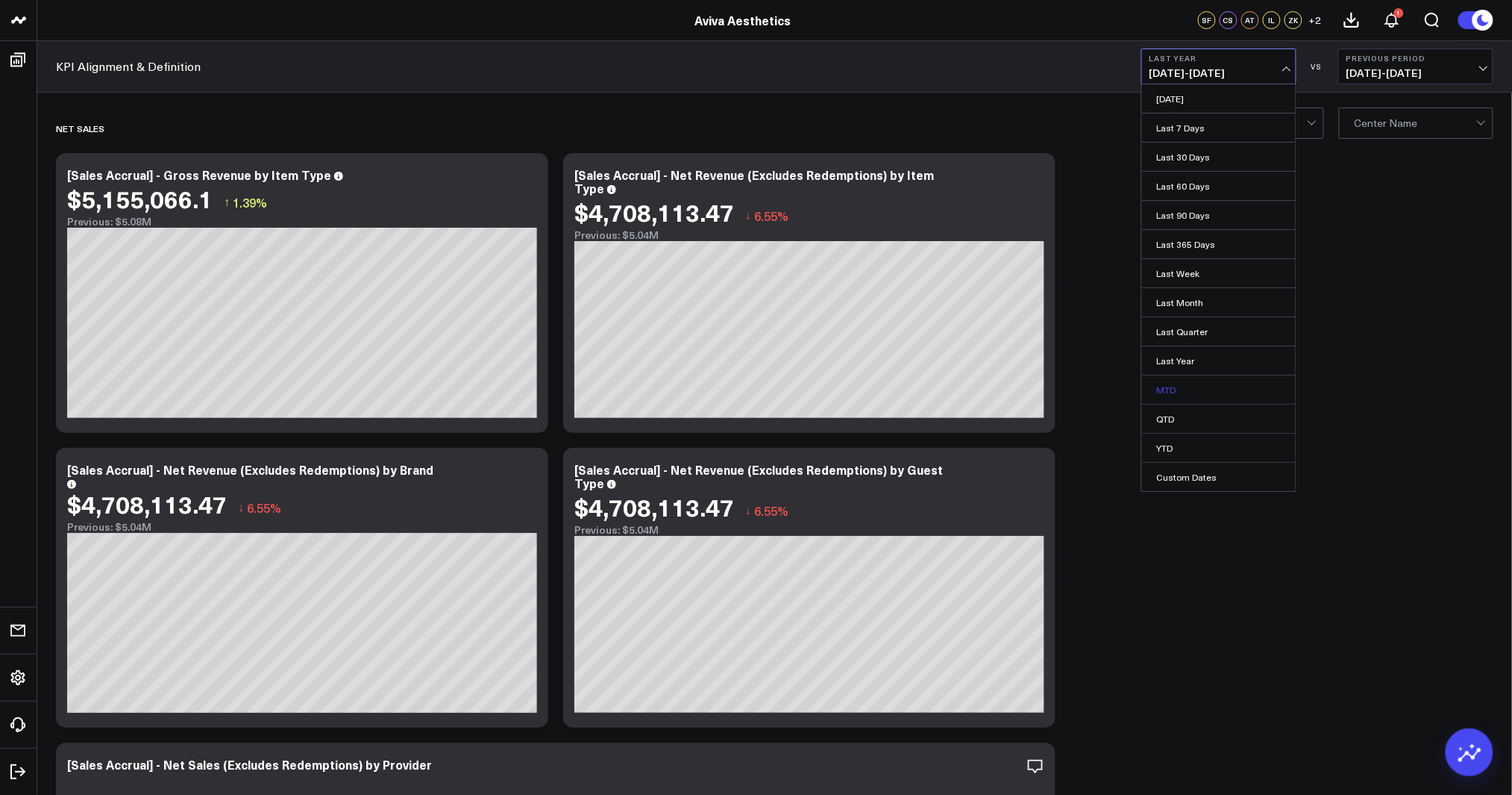
click at [1202, 393] on link "MTD" at bounding box center [1218, 389] width 154 height 29
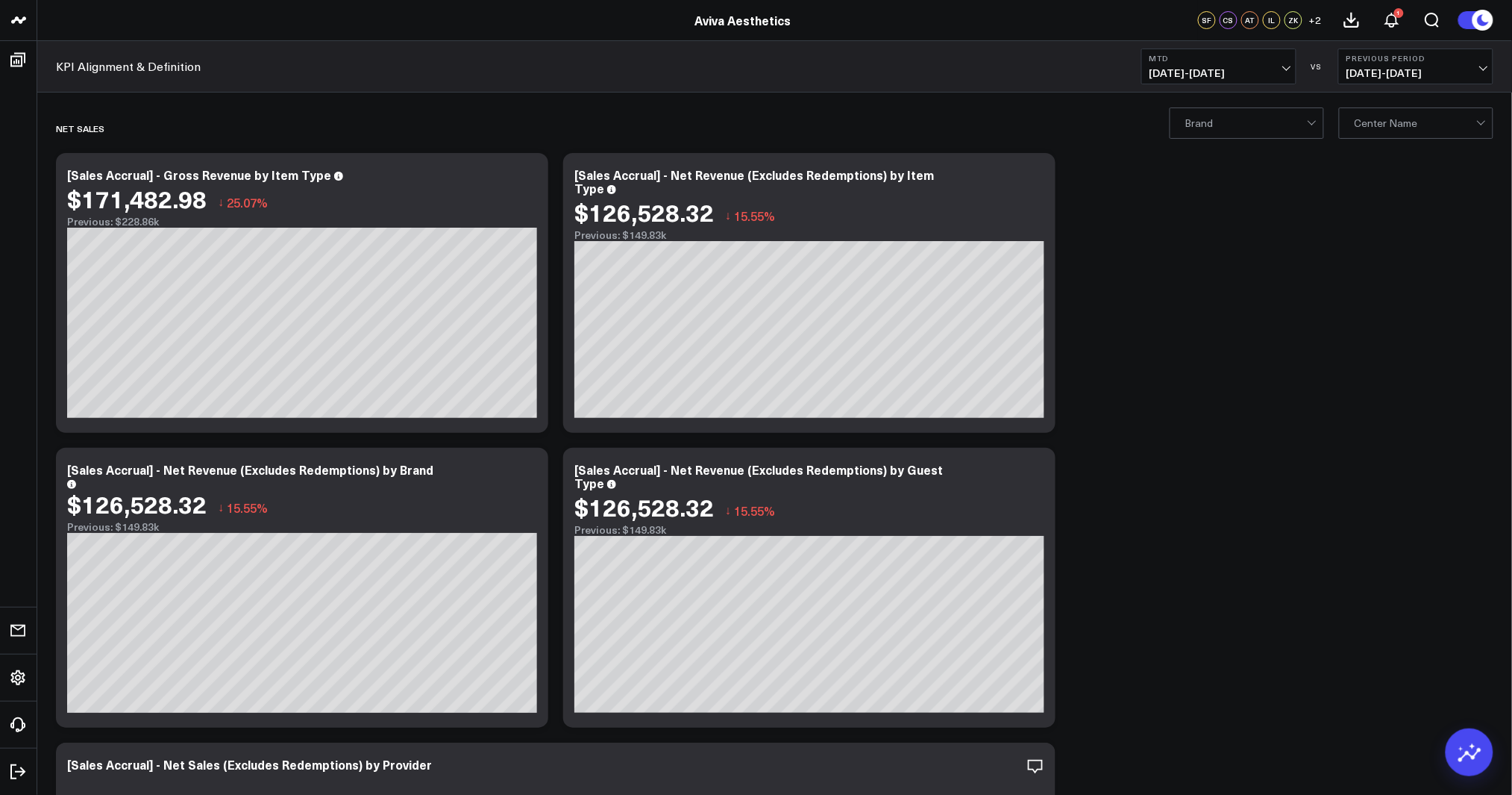
click at [1263, 63] on button "MTD [DATE] - [DATE]" at bounding box center [1218, 66] width 155 height 36
click at [1250, 417] on link "QTD" at bounding box center [1218, 418] width 154 height 29
click at [1258, 61] on b "QTD" at bounding box center [1219, 59] width 139 height 9
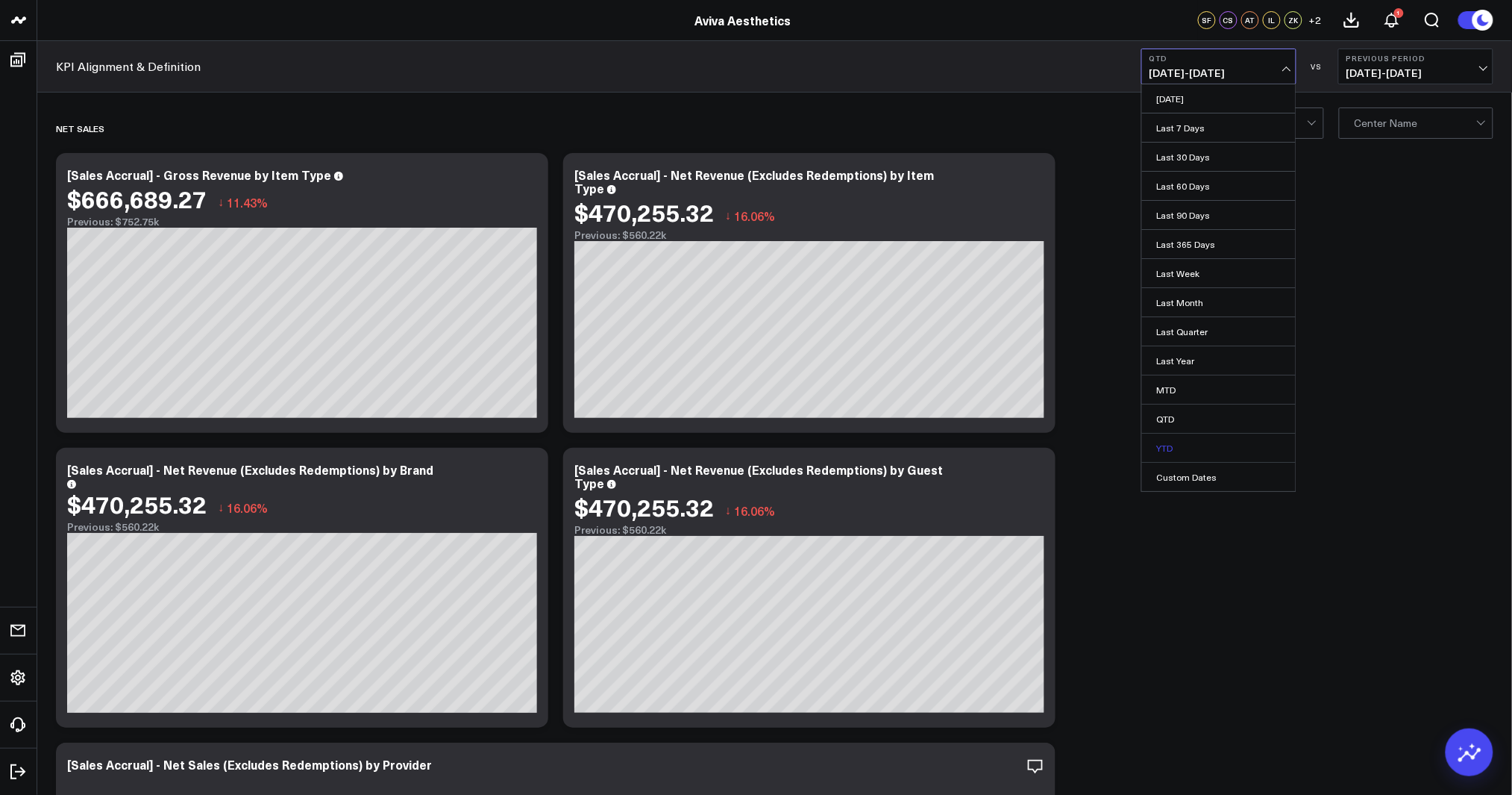
click at [1194, 436] on link "YTD" at bounding box center [1218, 448] width 154 height 29
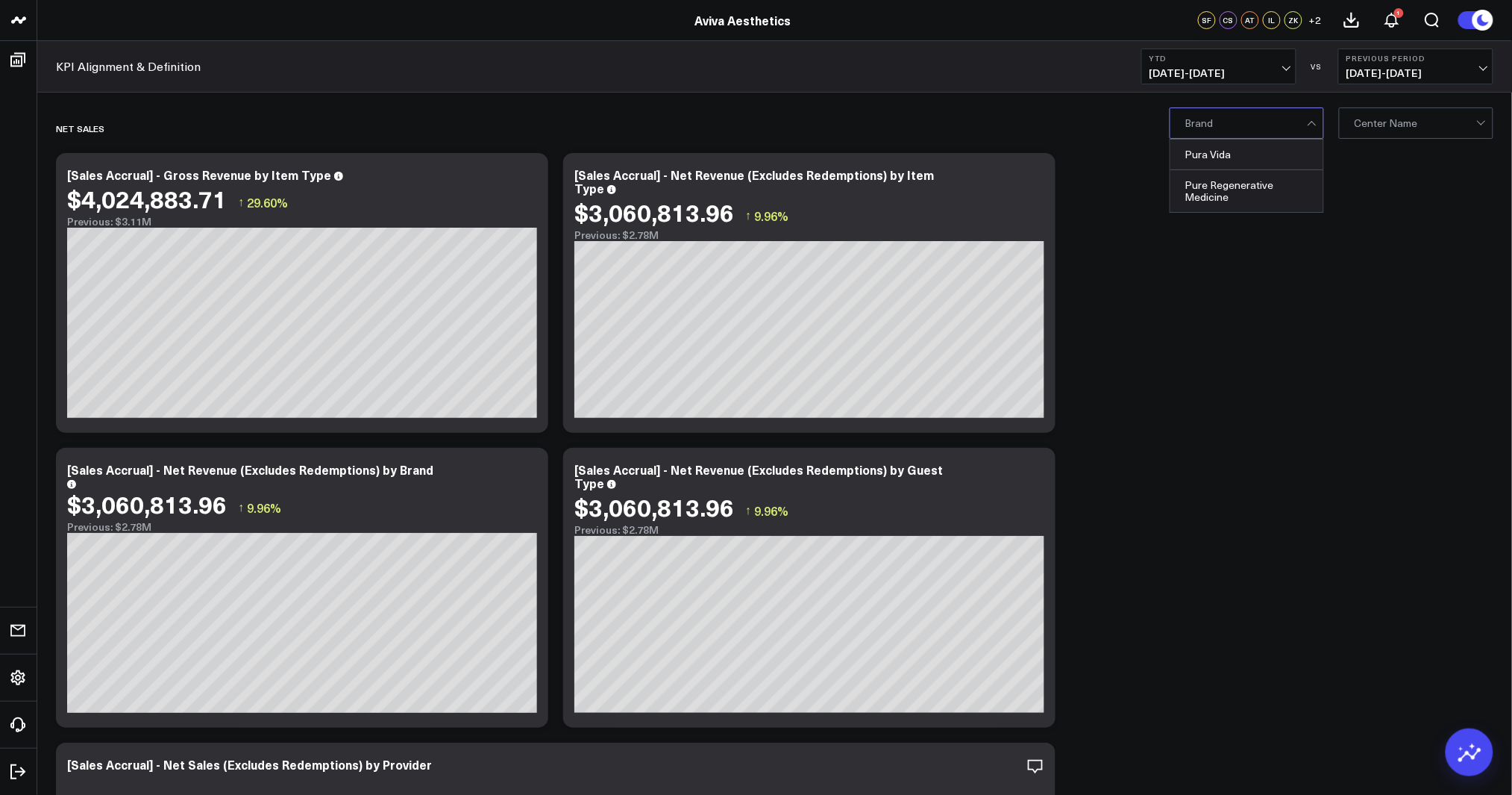
click at [1231, 113] on div at bounding box center [1246, 123] width 122 height 30
click at [1223, 155] on div "Pura Vida" at bounding box center [1247, 155] width 153 height 31
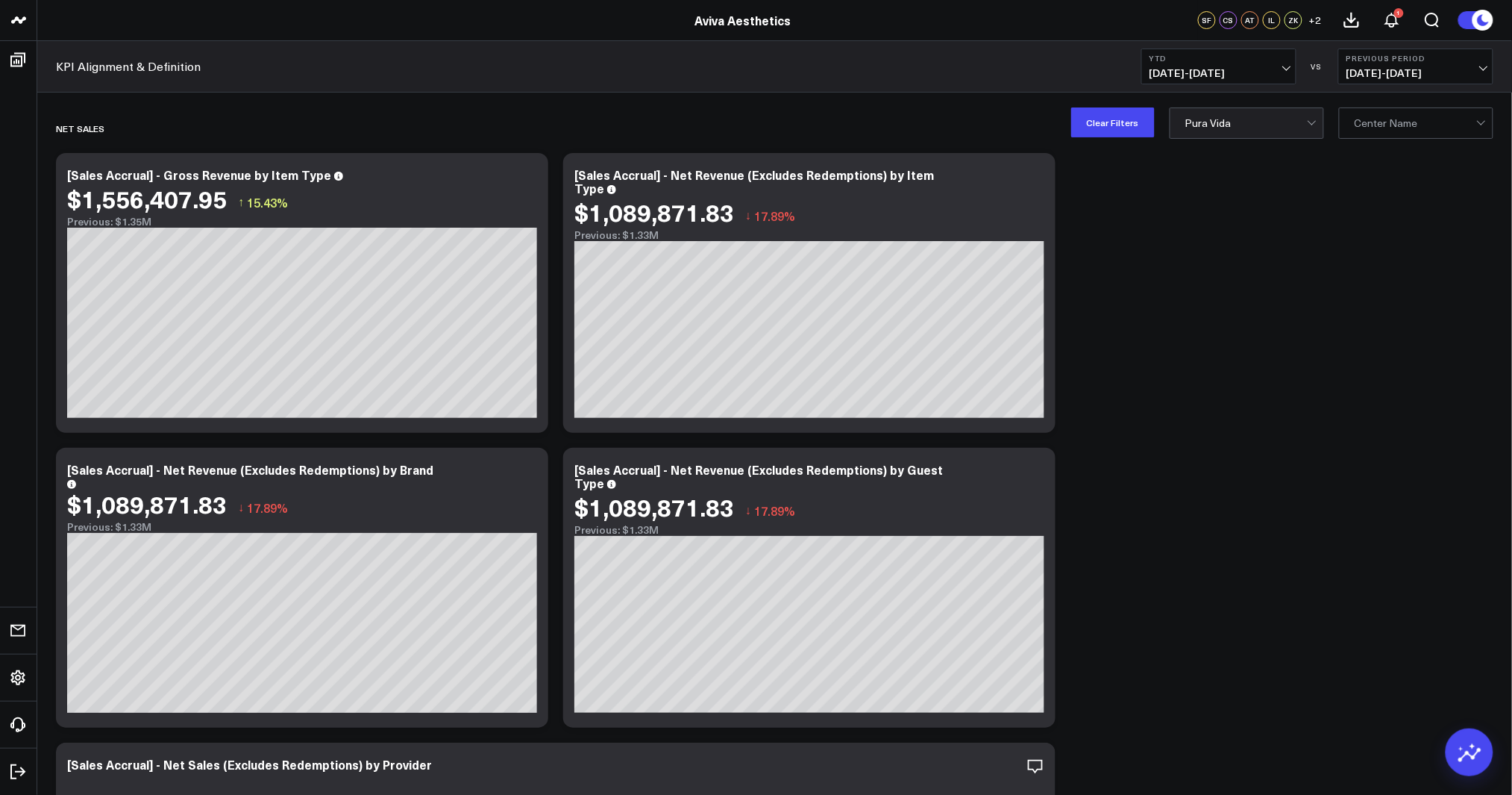
click at [1217, 67] on span "[DATE] - [DATE]" at bounding box center [1219, 73] width 139 height 12
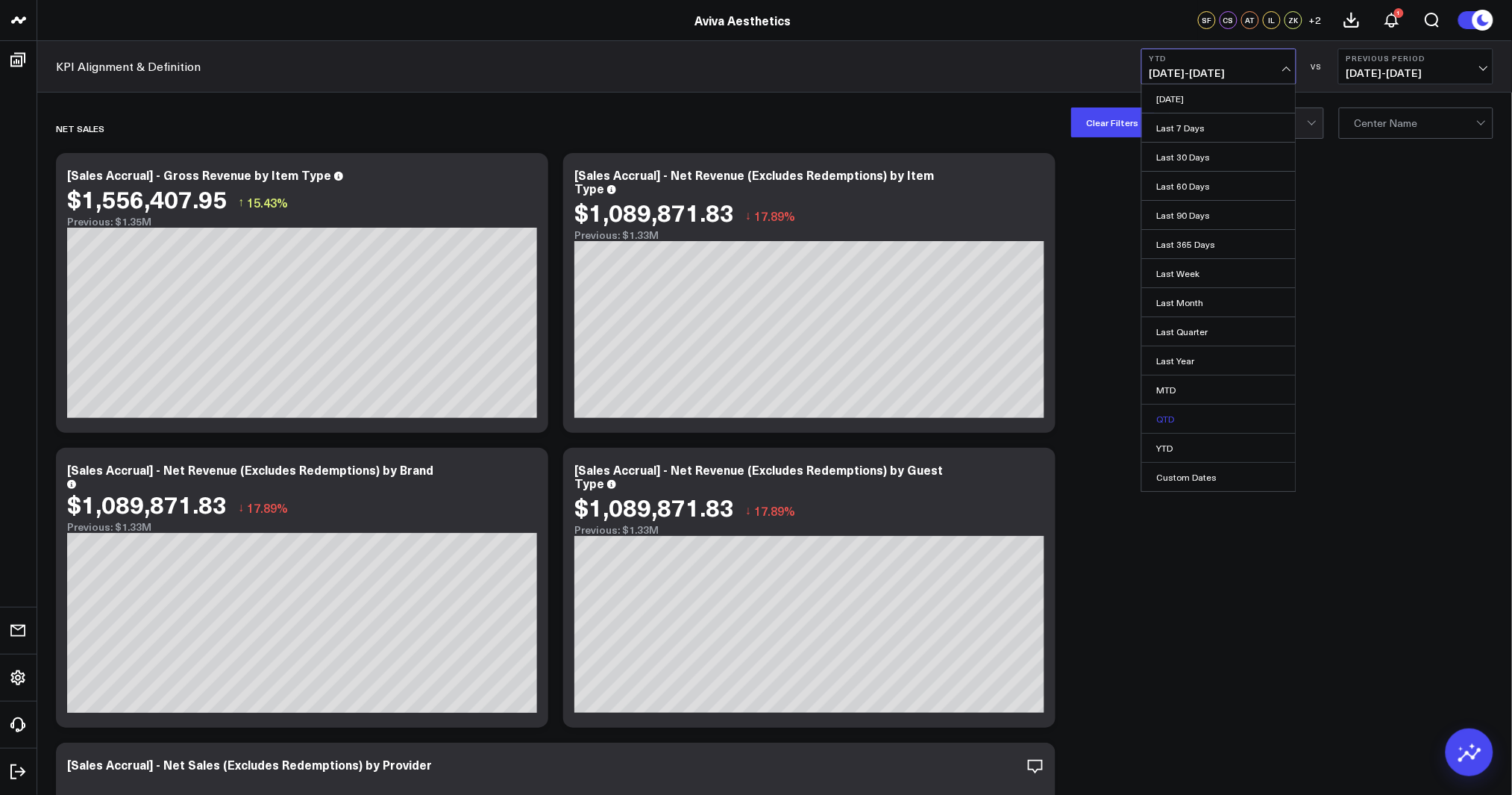
click at [1188, 418] on link "QTD" at bounding box center [1218, 418] width 154 height 29
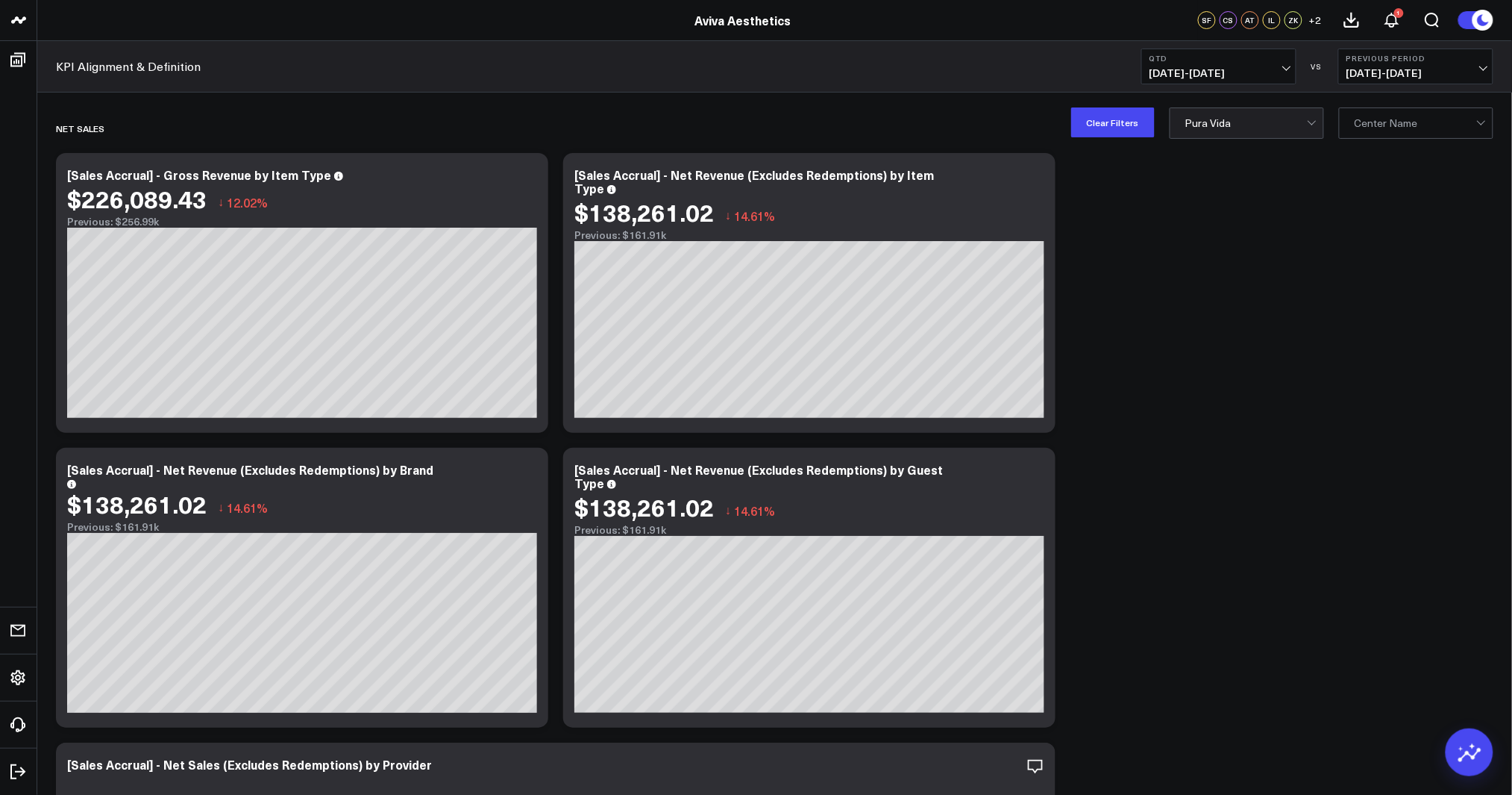
click at [1237, 52] on button "QTD [DATE] - [DATE]" at bounding box center [1218, 66] width 155 height 36
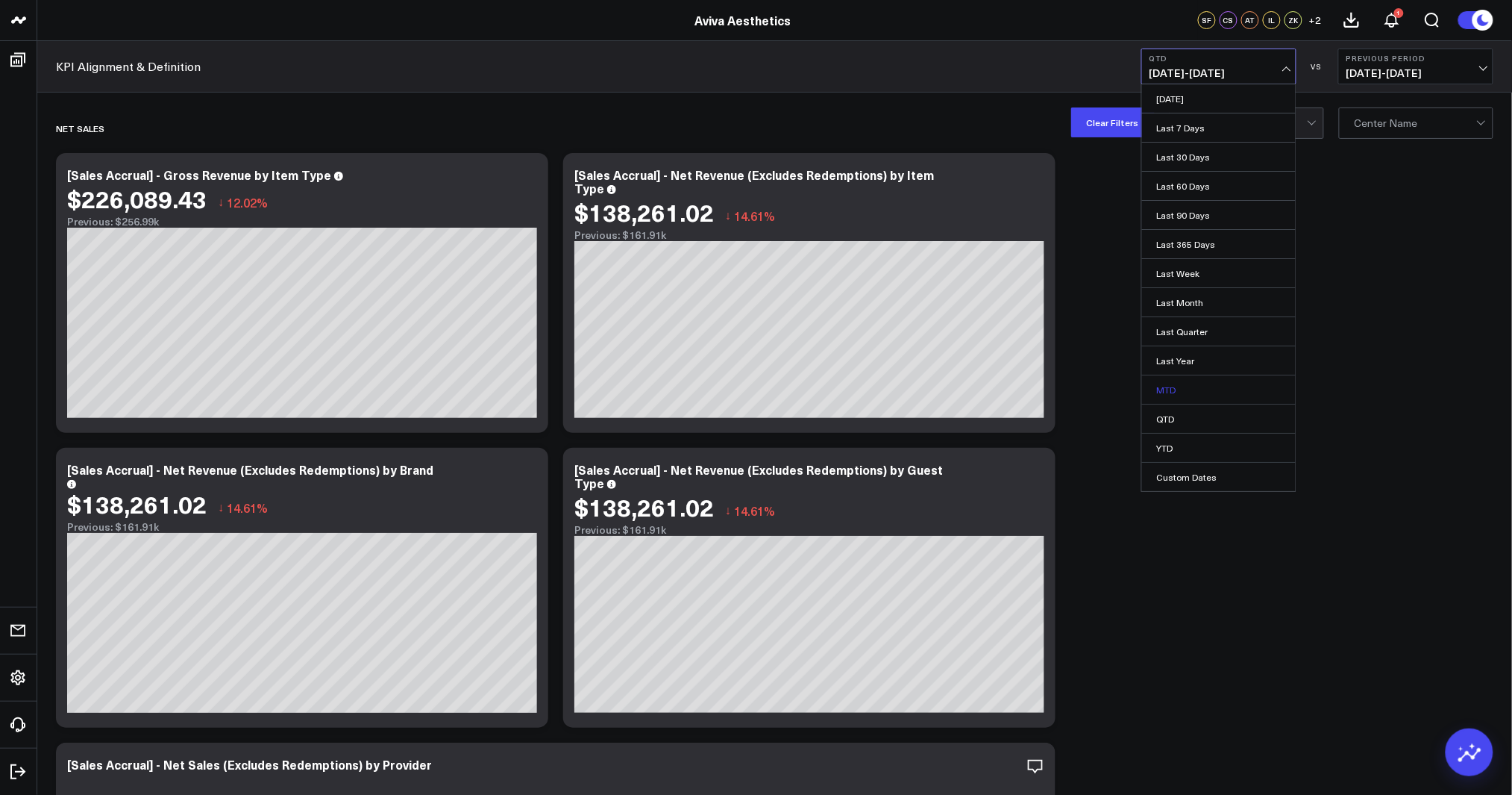
click at [1195, 383] on link "MTD" at bounding box center [1218, 389] width 154 height 29
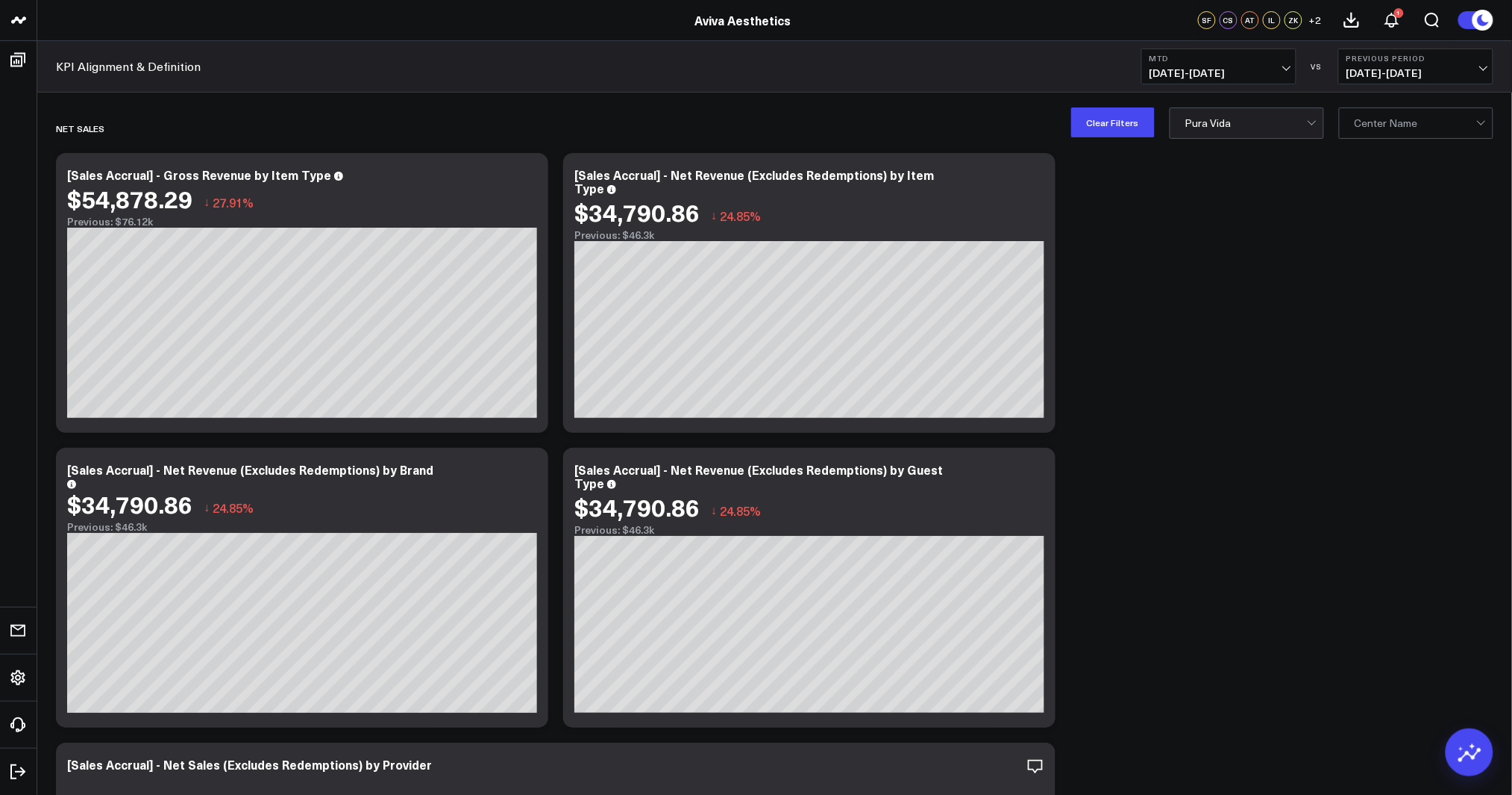
click at [1243, 70] on span "[DATE] - [DATE]" at bounding box center [1219, 73] width 139 height 12
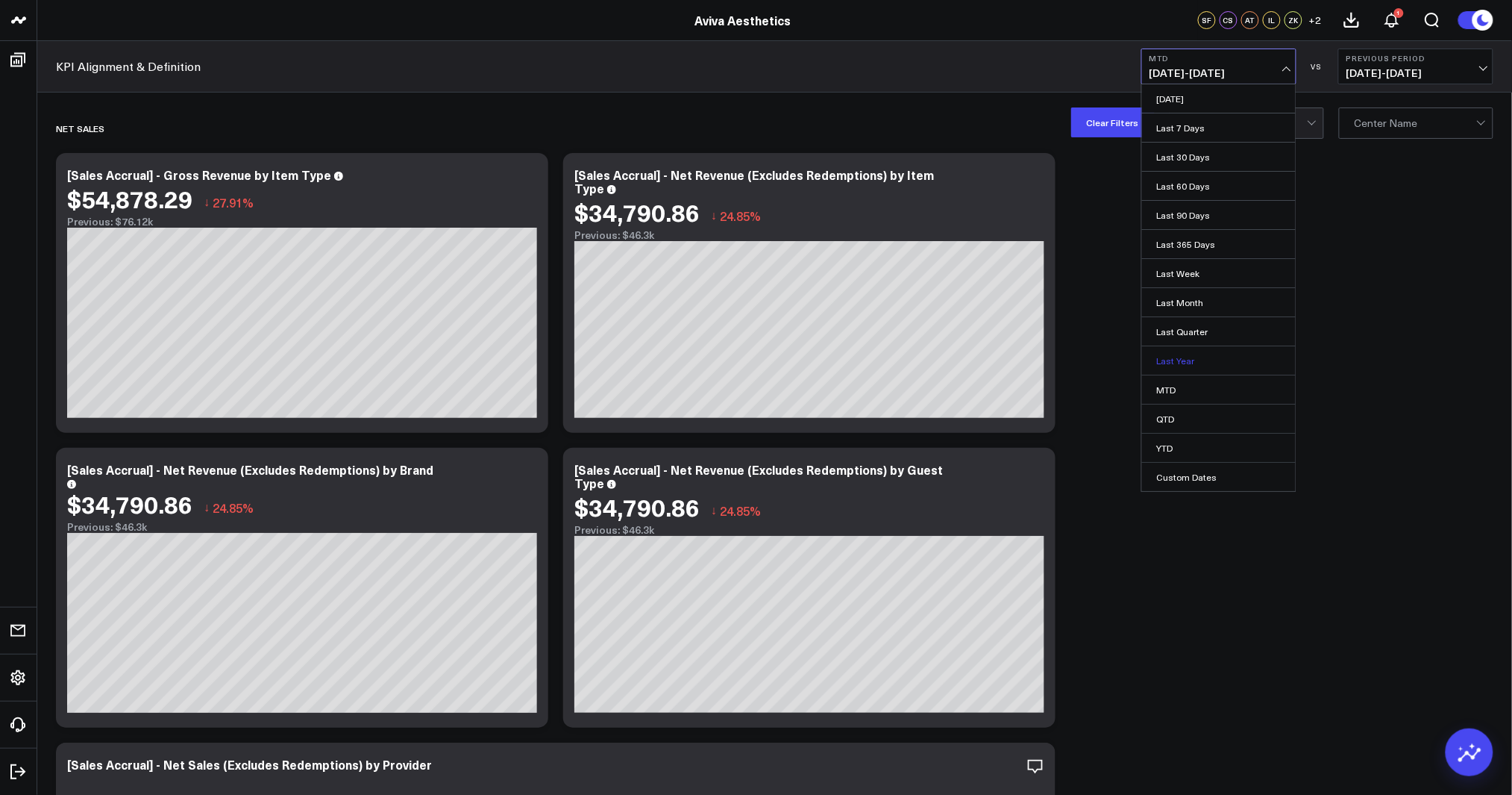
click at [1210, 356] on link "Last Year" at bounding box center [1218, 360] width 154 height 29
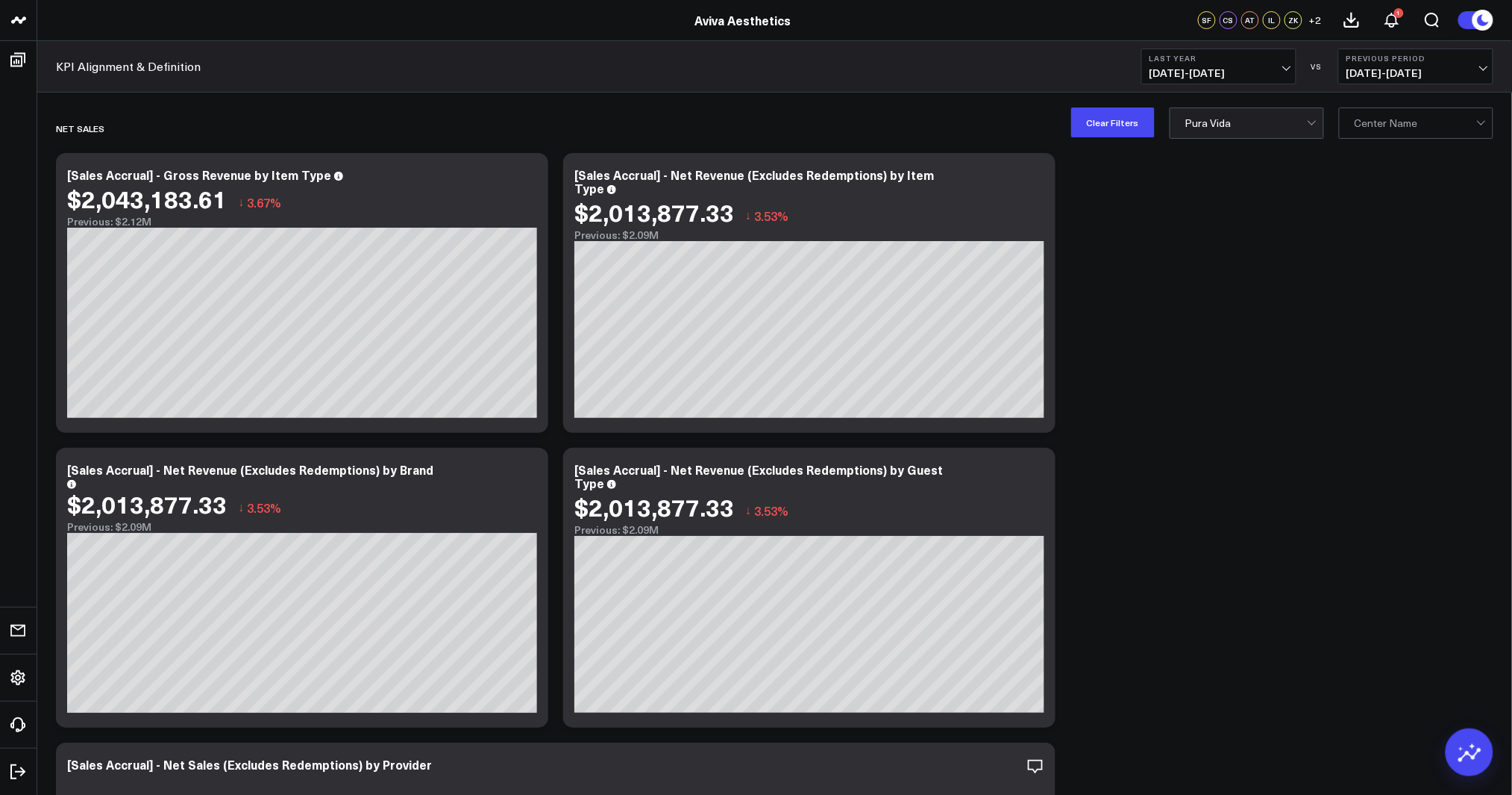
click at [1234, 68] on span "[DATE] - [DATE]" at bounding box center [1219, 73] width 139 height 12
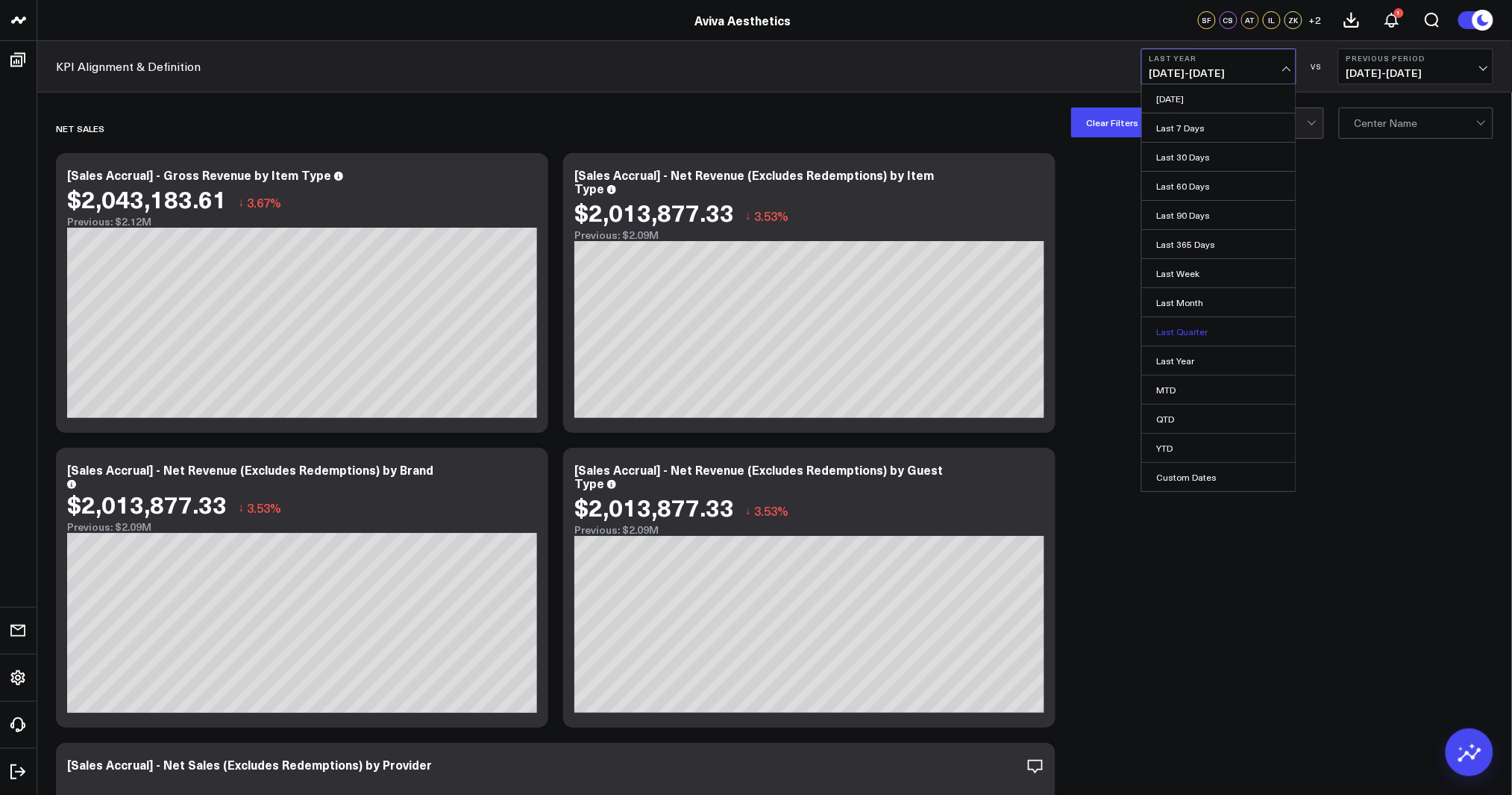
click at [1200, 331] on link "Last Quarter" at bounding box center [1218, 331] width 154 height 29
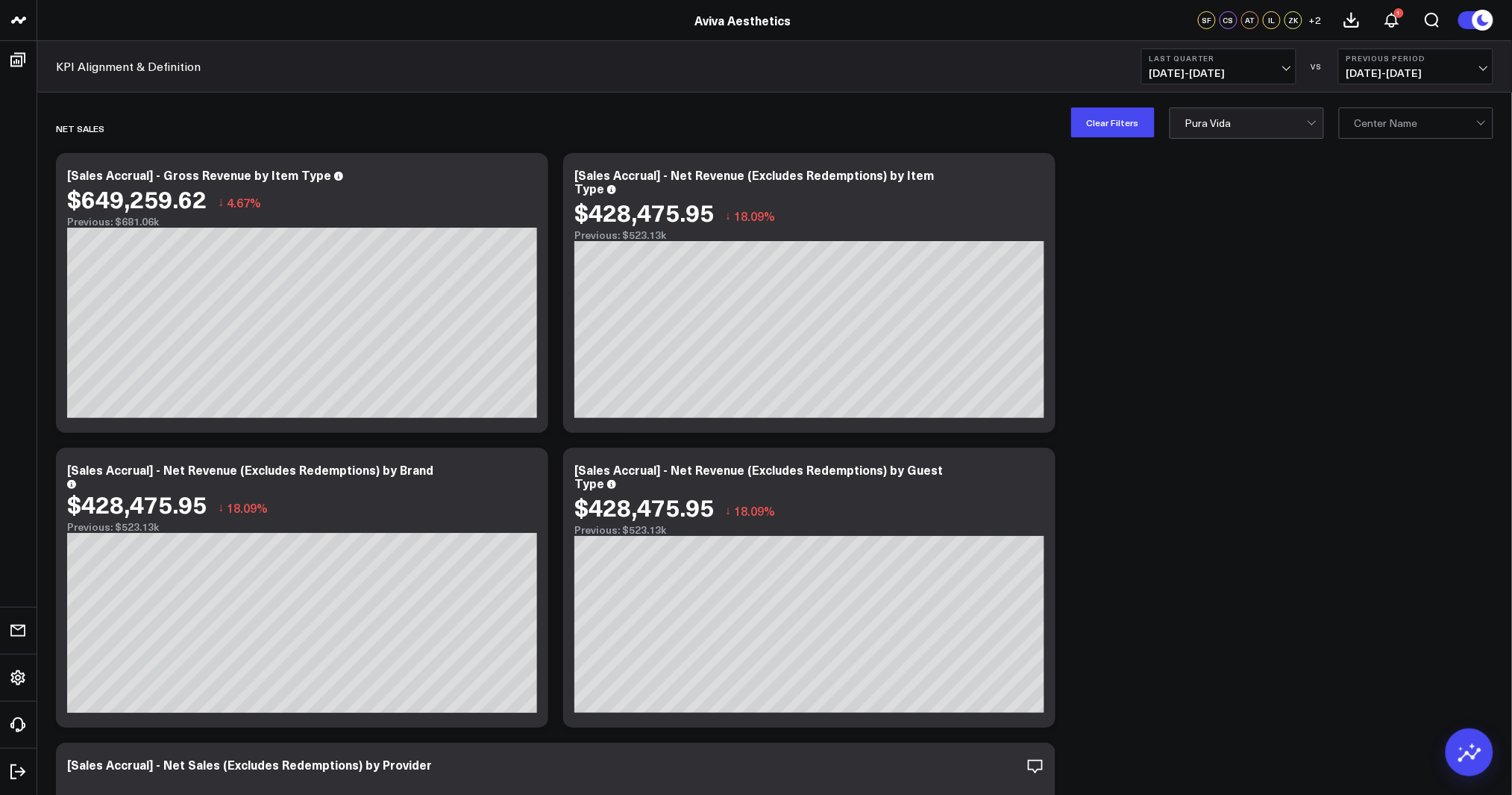
click at [1219, 67] on span "[DATE] - [DATE]" at bounding box center [1219, 73] width 139 height 12
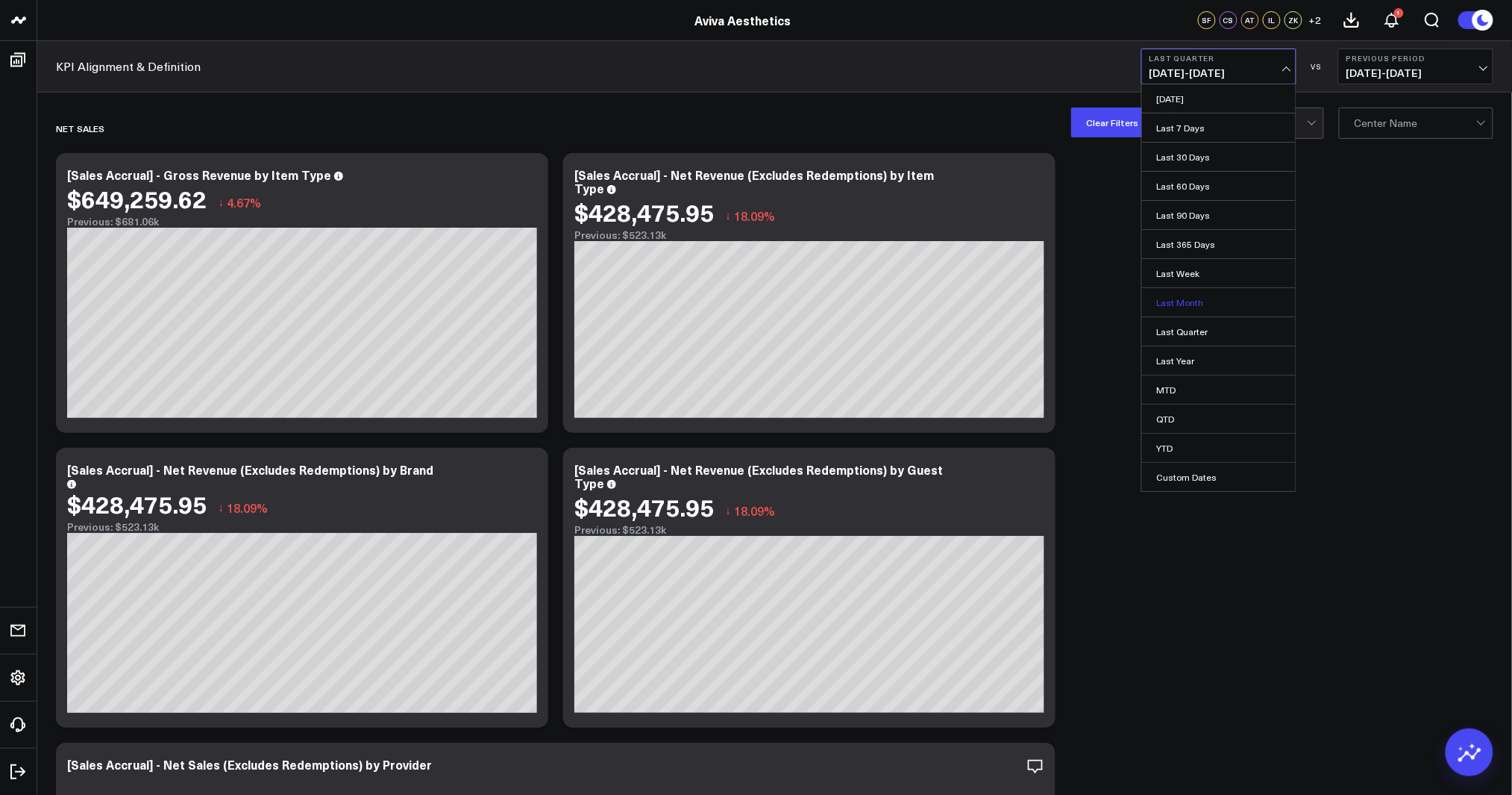
click at [1207, 290] on link "Last Month" at bounding box center [1218, 302] width 154 height 29
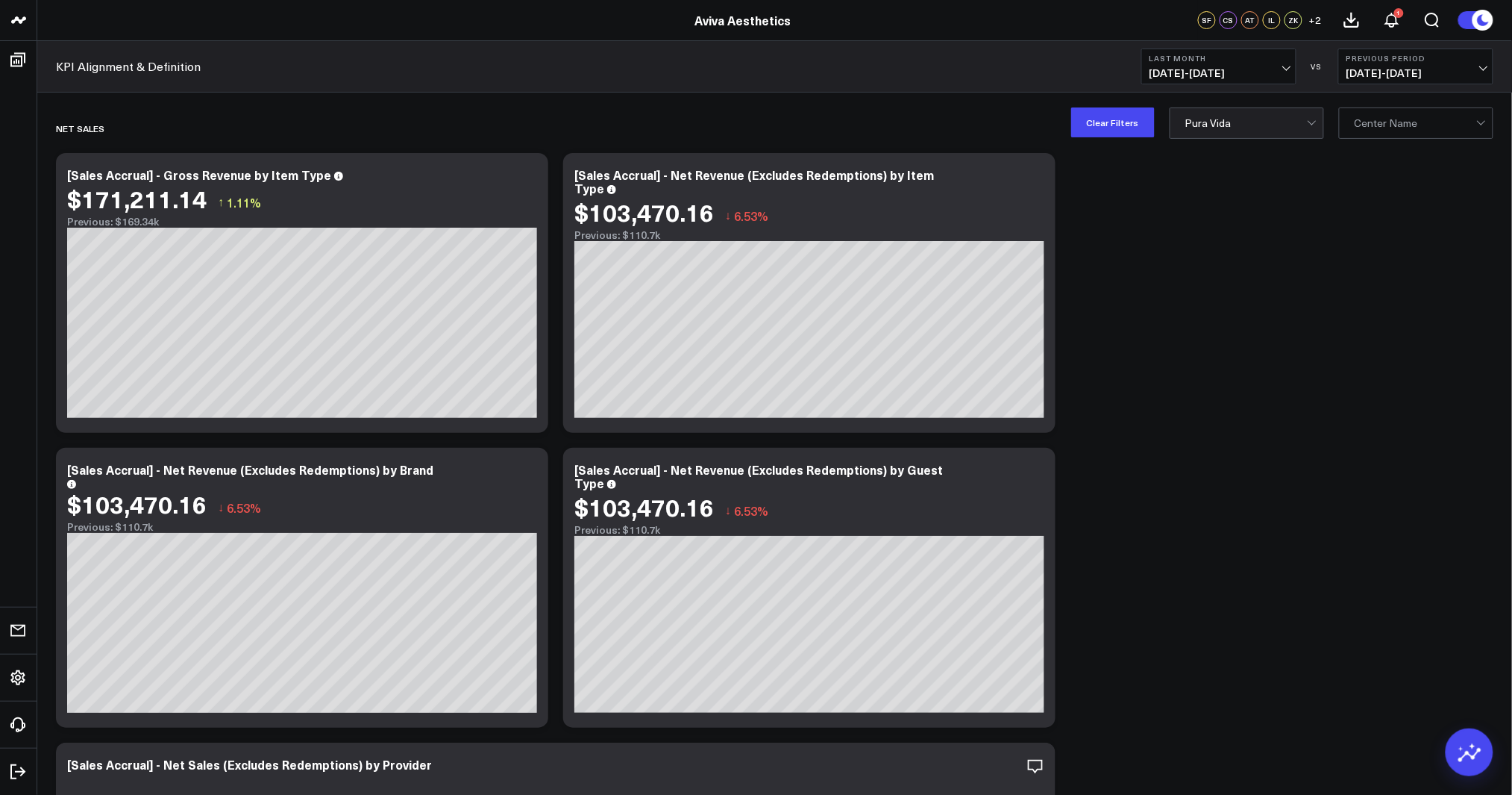
click at [1210, 64] on button "Last Month [DATE] - [DATE]" at bounding box center [1218, 66] width 155 height 36
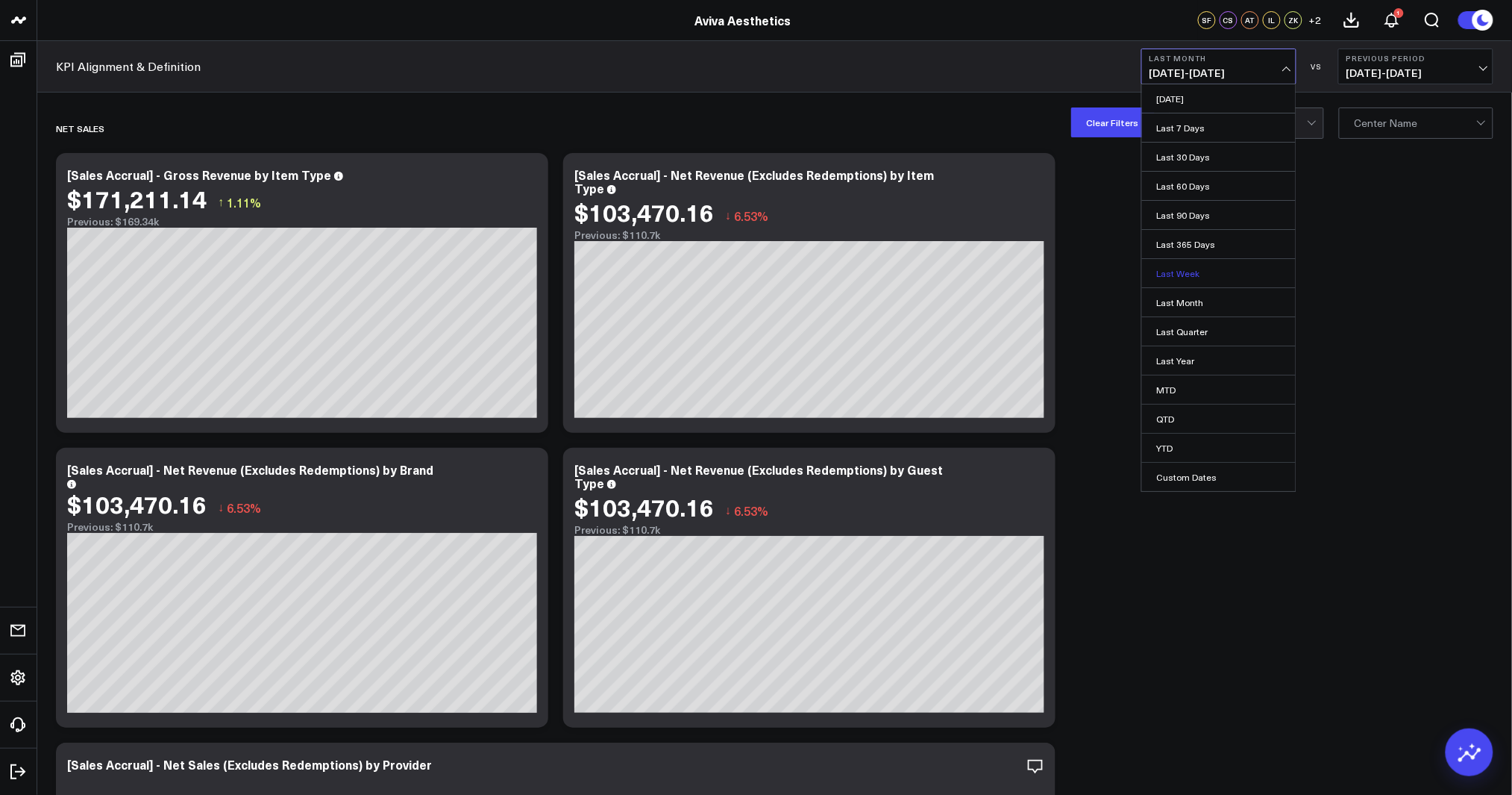
click at [1206, 266] on link "Last Week" at bounding box center [1218, 273] width 154 height 29
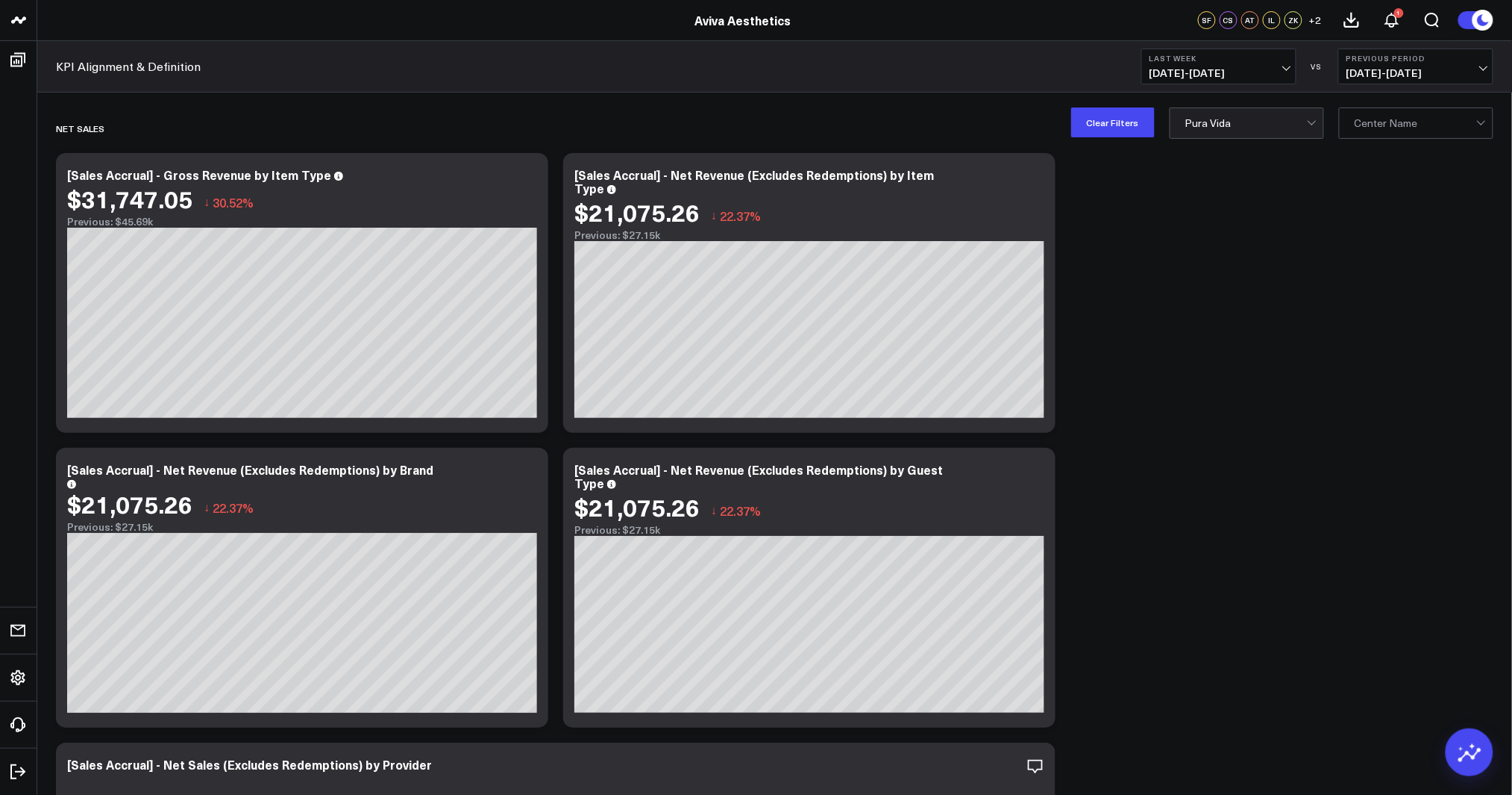
click at [1220, 55] on b "Last Week" at bounding box center [1219, 59] width 139 height 9
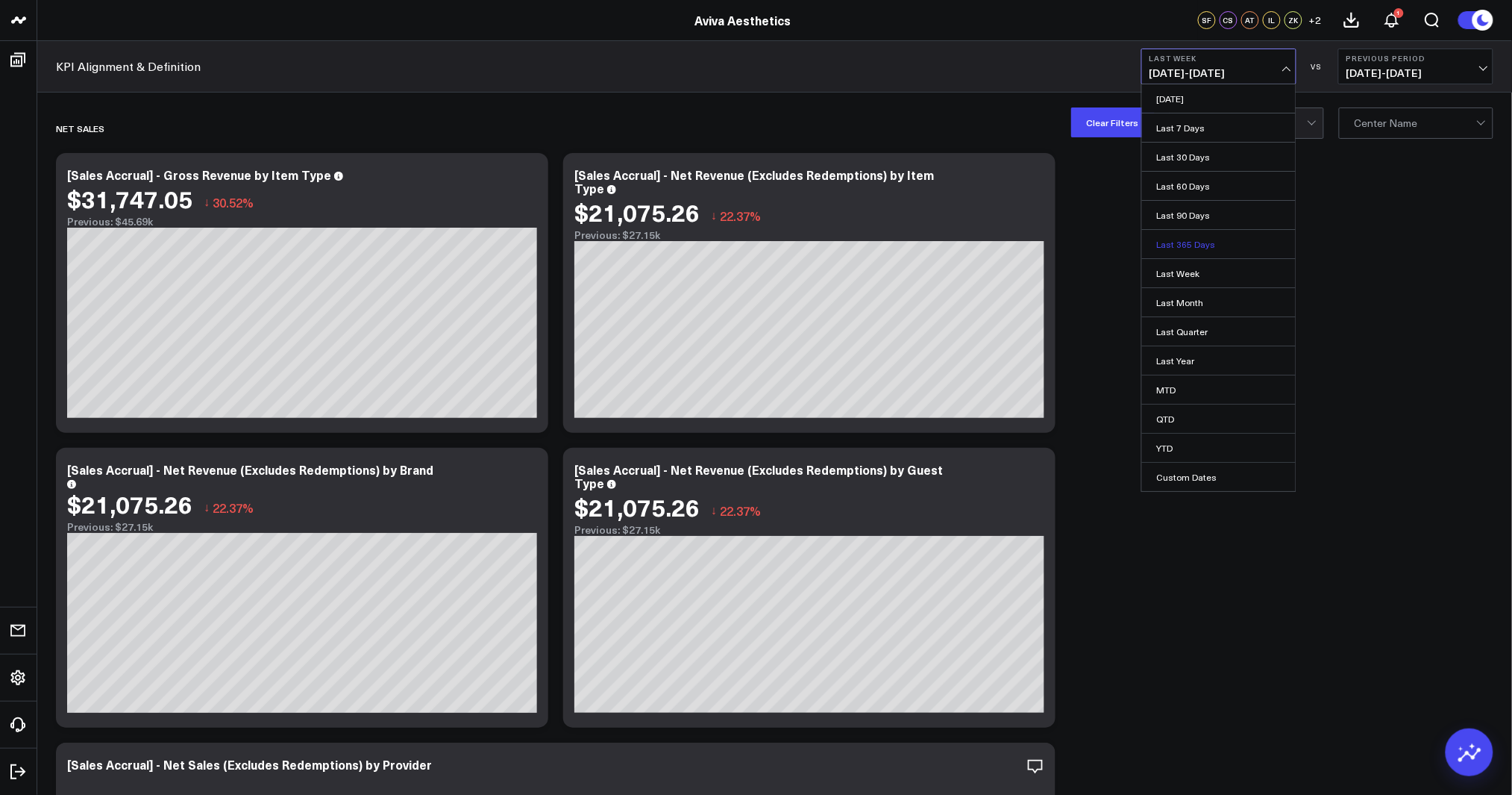
click at [1210, 237] on link "Last 365 Days" at bounding box center [1218, 244] width 154 height 29
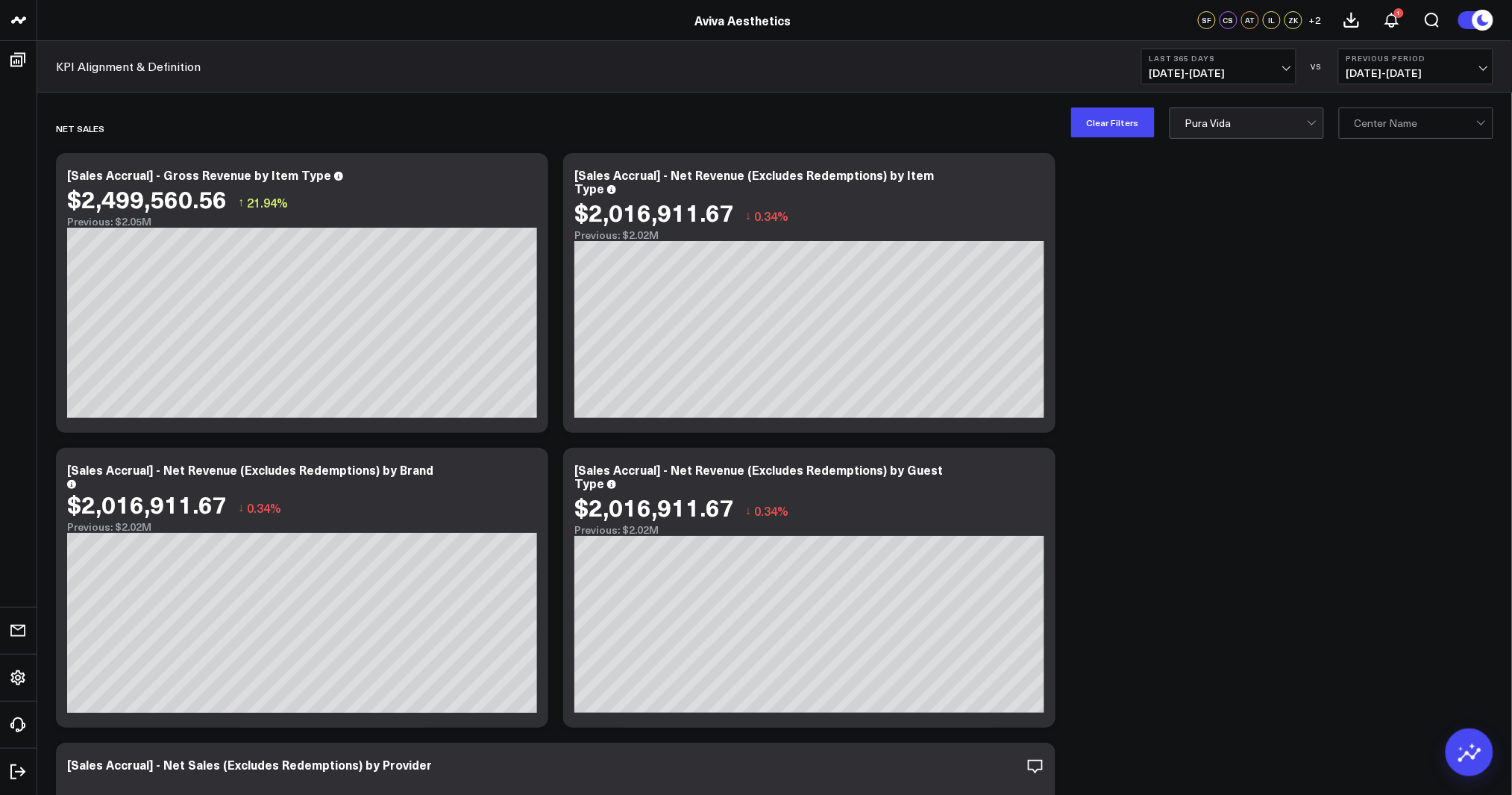
click at [1196, 61] on b "Last 365 Days" at bounding box center [1219, 59] width 139 height 9
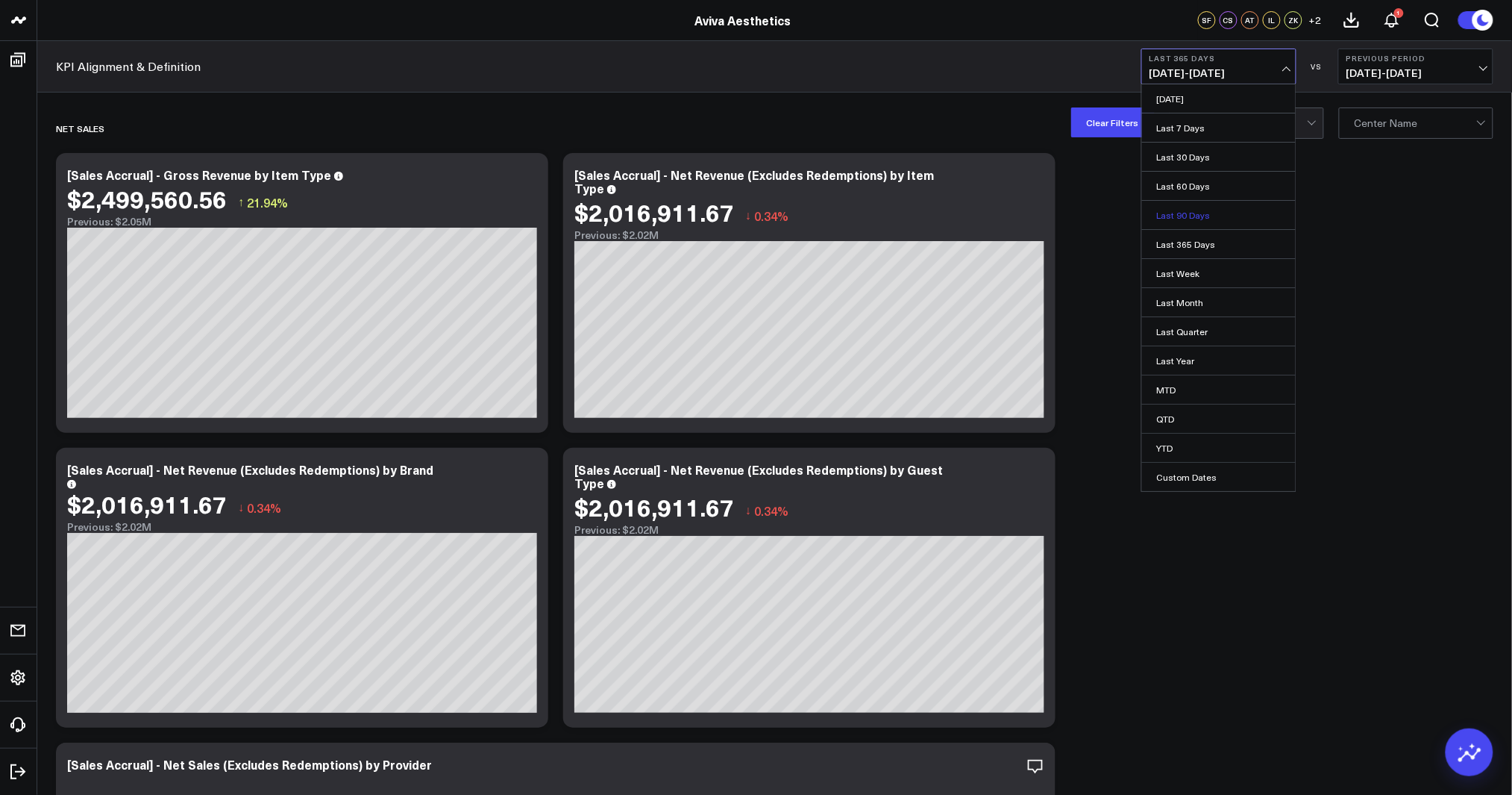
click at [1193, 203] on link "Last 90 Days" at bounding box center [1218, 215] width 154 height 29
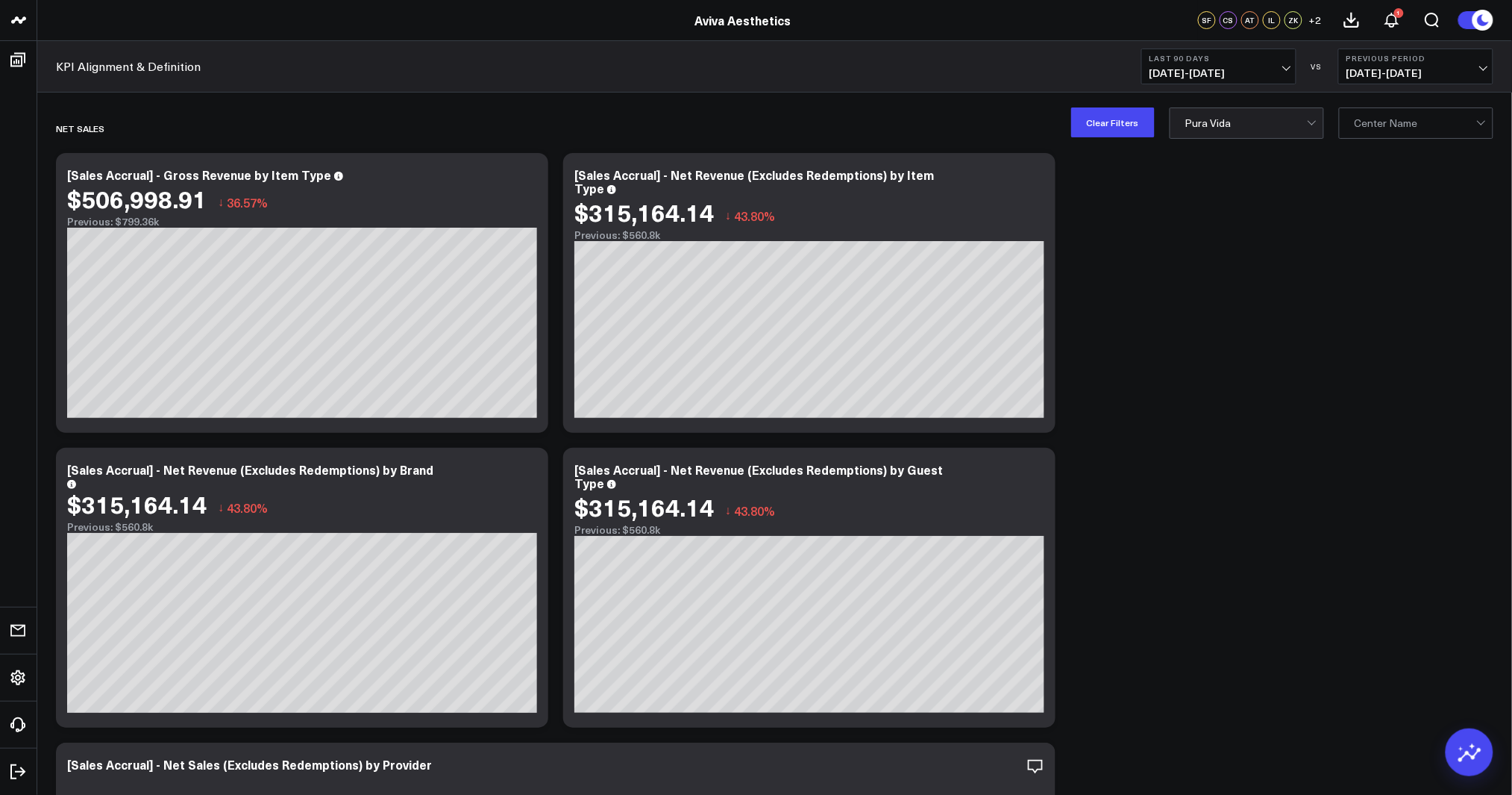
click at [1209, 56] on b "Last 90 Days" at bounding box center [1219, 59] width 139 height 9
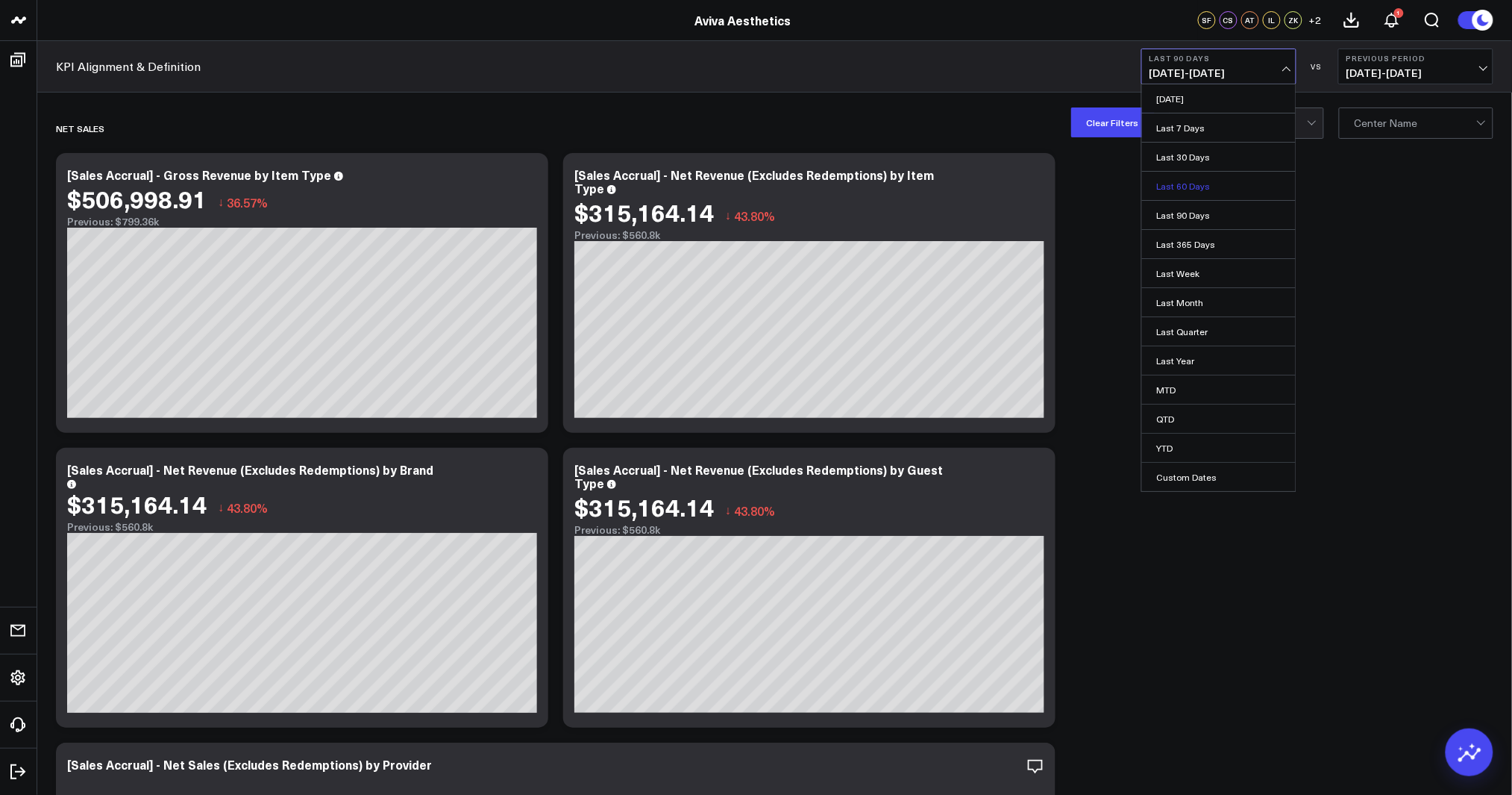
click at [1206, 188] on link "Last 60 Days" at bounding box center [1218, 185] width 154 height 29
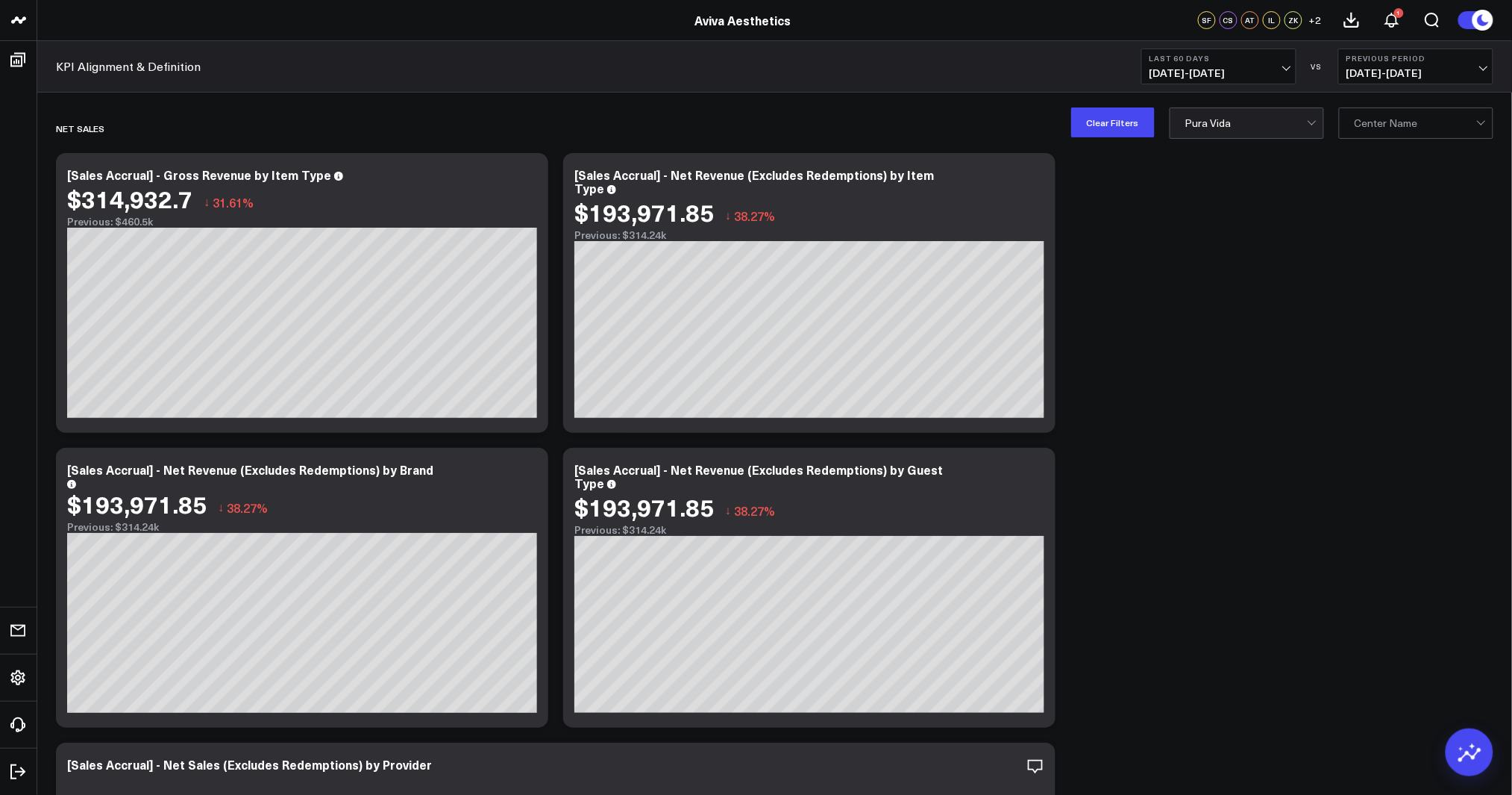
click at [1215, 72] on span "[DATE] - [DATE]" at bounding box center [1219, 73] width 139 height 12
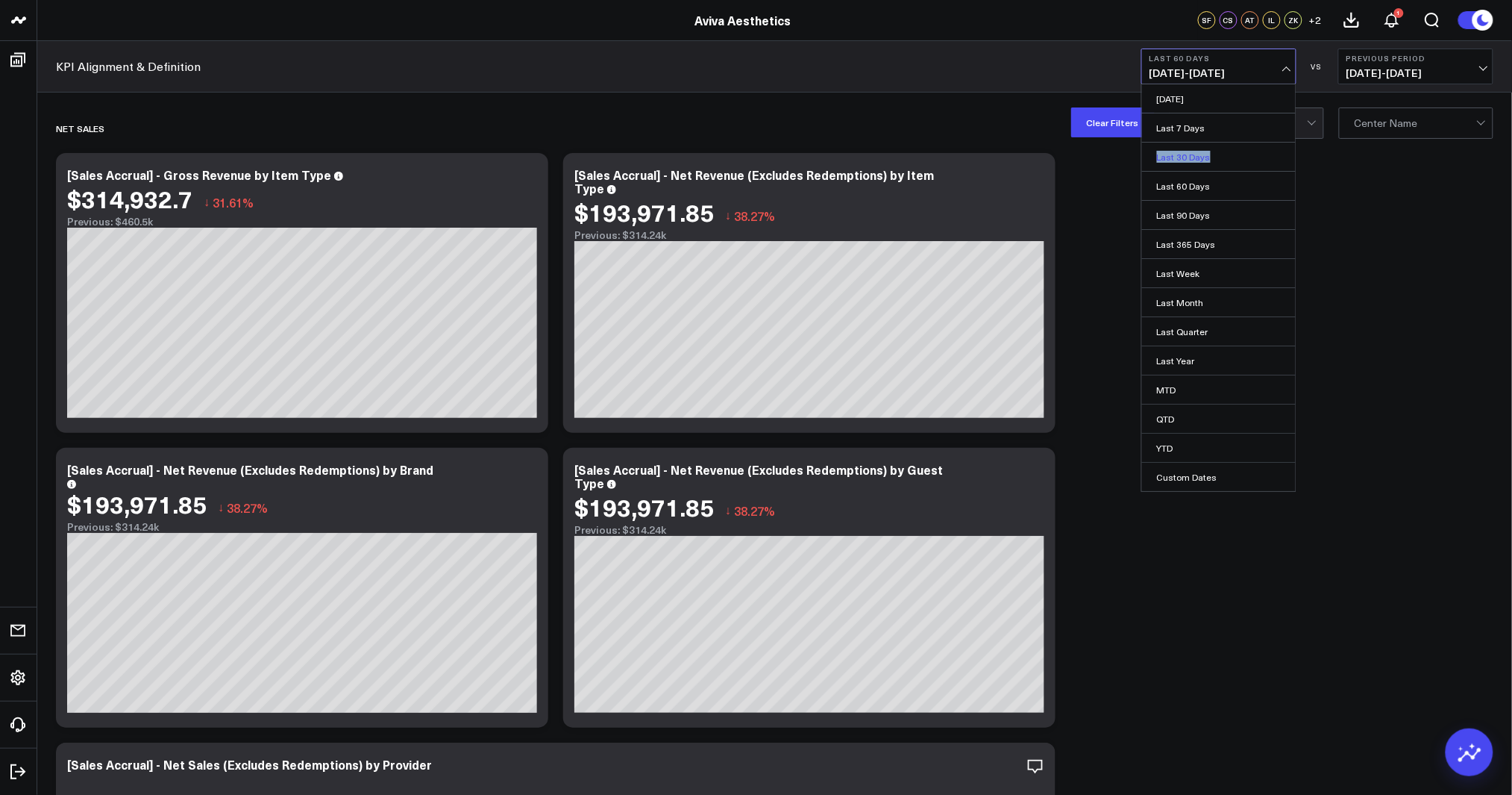
drag, startPoint x: 1207, startPoint y: 140, endPoint x: 1210, endPoint y: 151, distance: 11.4
click at [1210, 151] on ul "[DATE] Last 7 Days Last 30 Days Last 60 Days Last 90 Days Last 365 Days Last We…" at bounding box center [1218, 287] width 155 height 408
click at [1210, 151] on link "Last 30 Days" at bounding box center [1218, 157] width 154 height 29
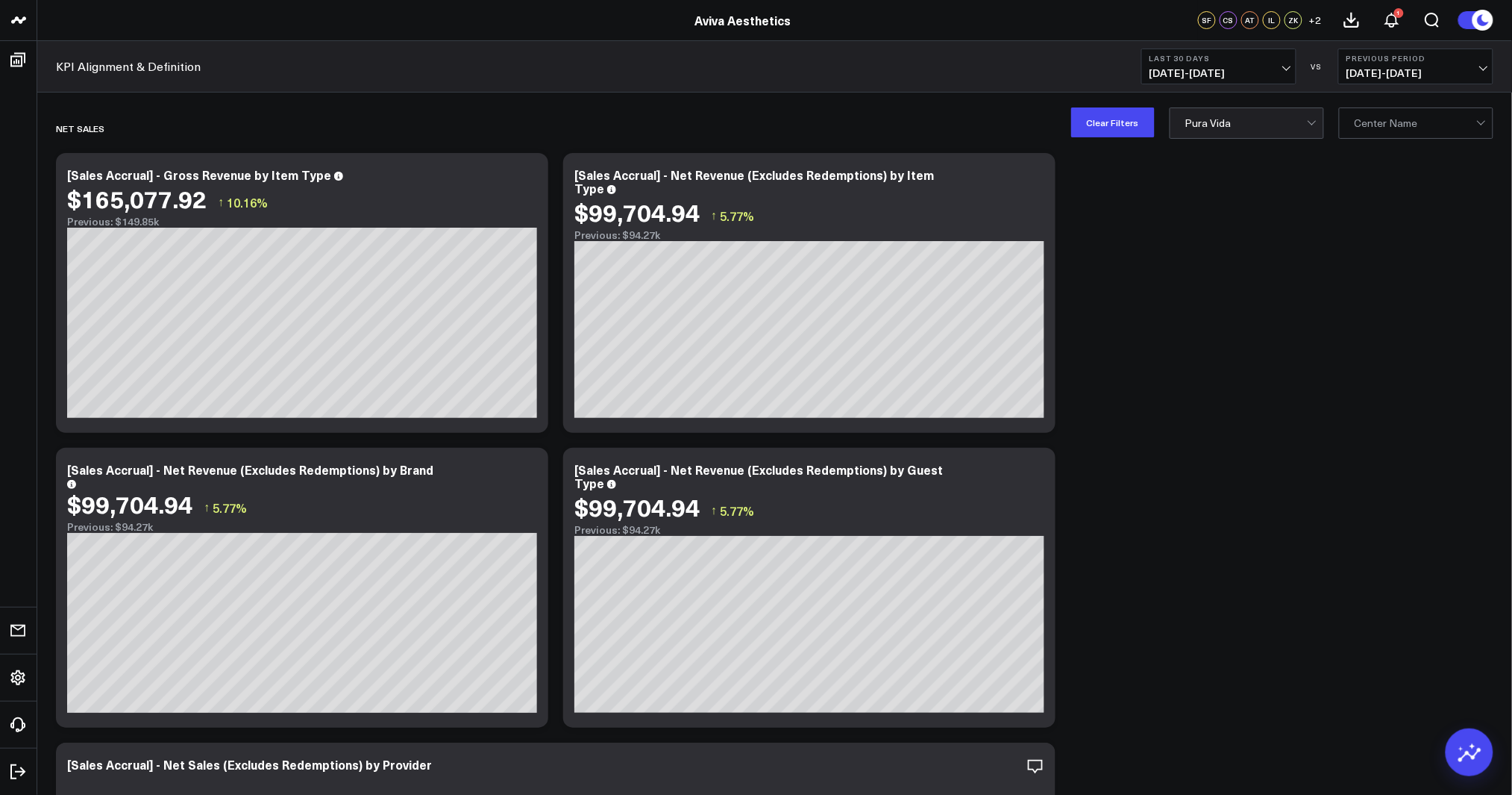
click at [1229, 67] on span "[DATE] - [DATE]" at bounding box center [1219, 73] width 139 height 12
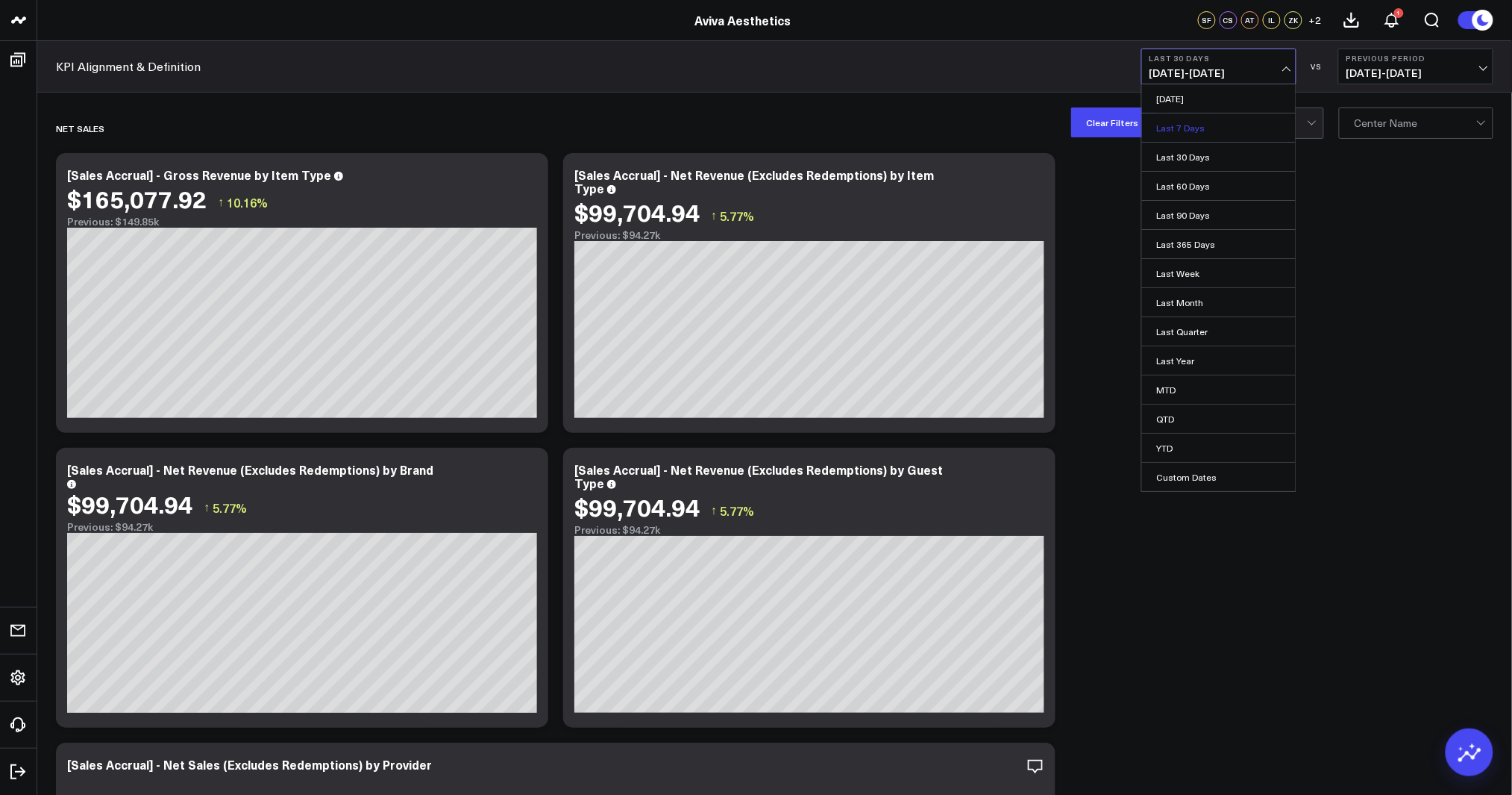
click at [1220, 121] on link "Last 7 Days" at bounding box center [1218, 127] width 154 height 29
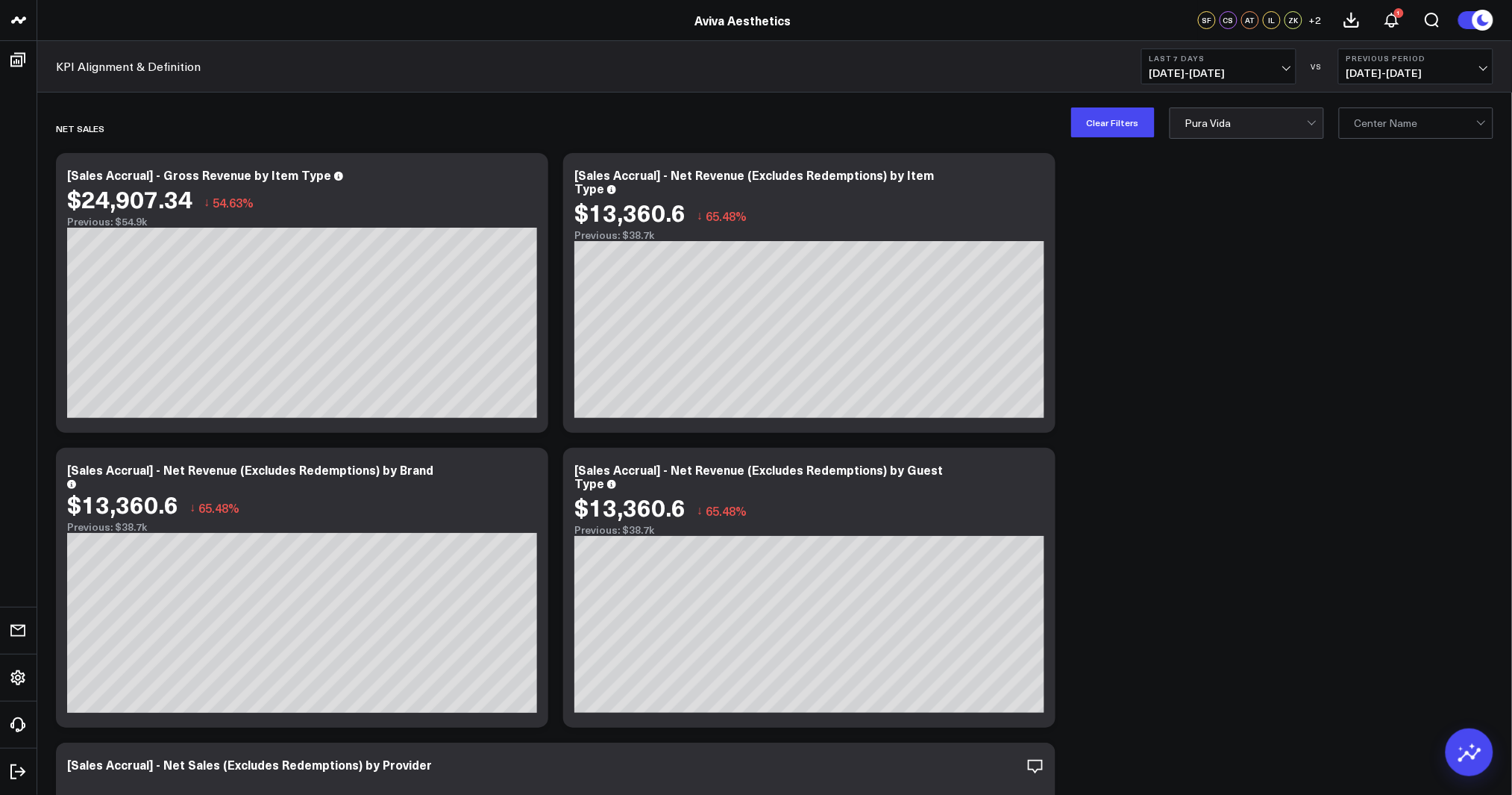
click at [1222, 58] on b "Last 7 Days" at bounding box center [1219, 59] width 139 height 9
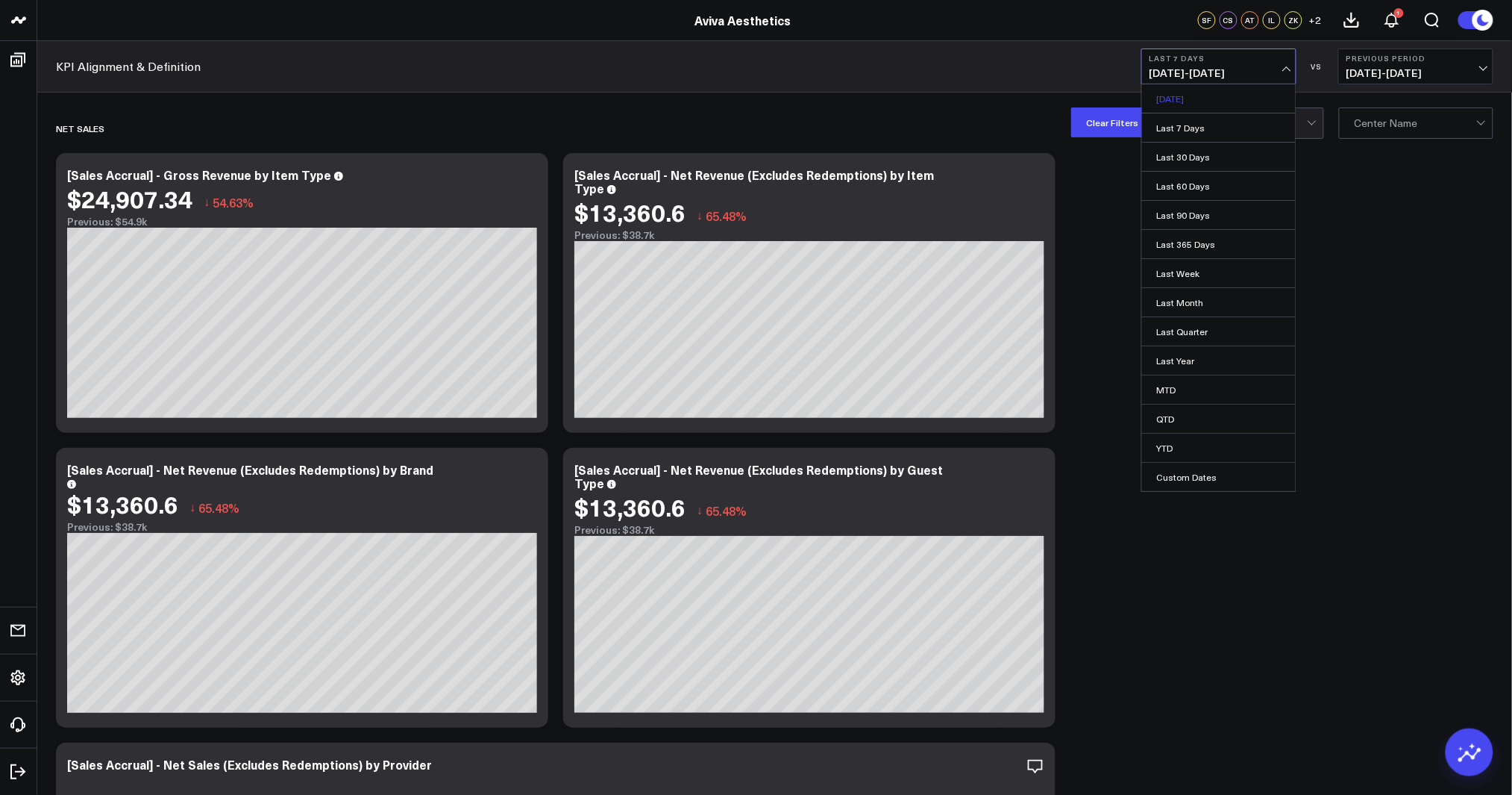
click at [1210, 96] on link "[DATE]" at bounding box center [1218, 98] width 154 height 29
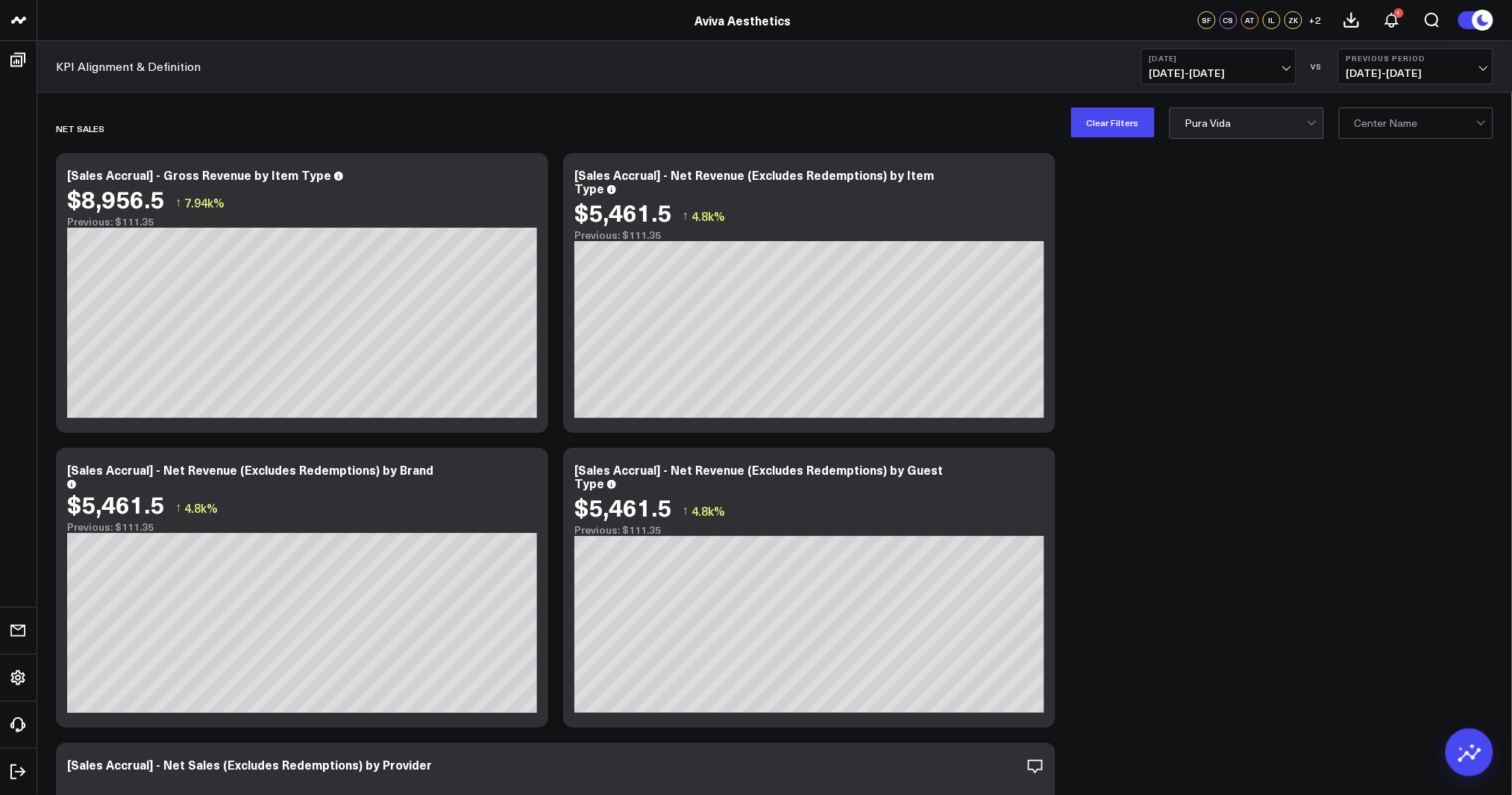
click at [1199, 63] on button "[DATE] [DATE] - [DATE]" at bounding box center [1218, 66] width 155 height 36
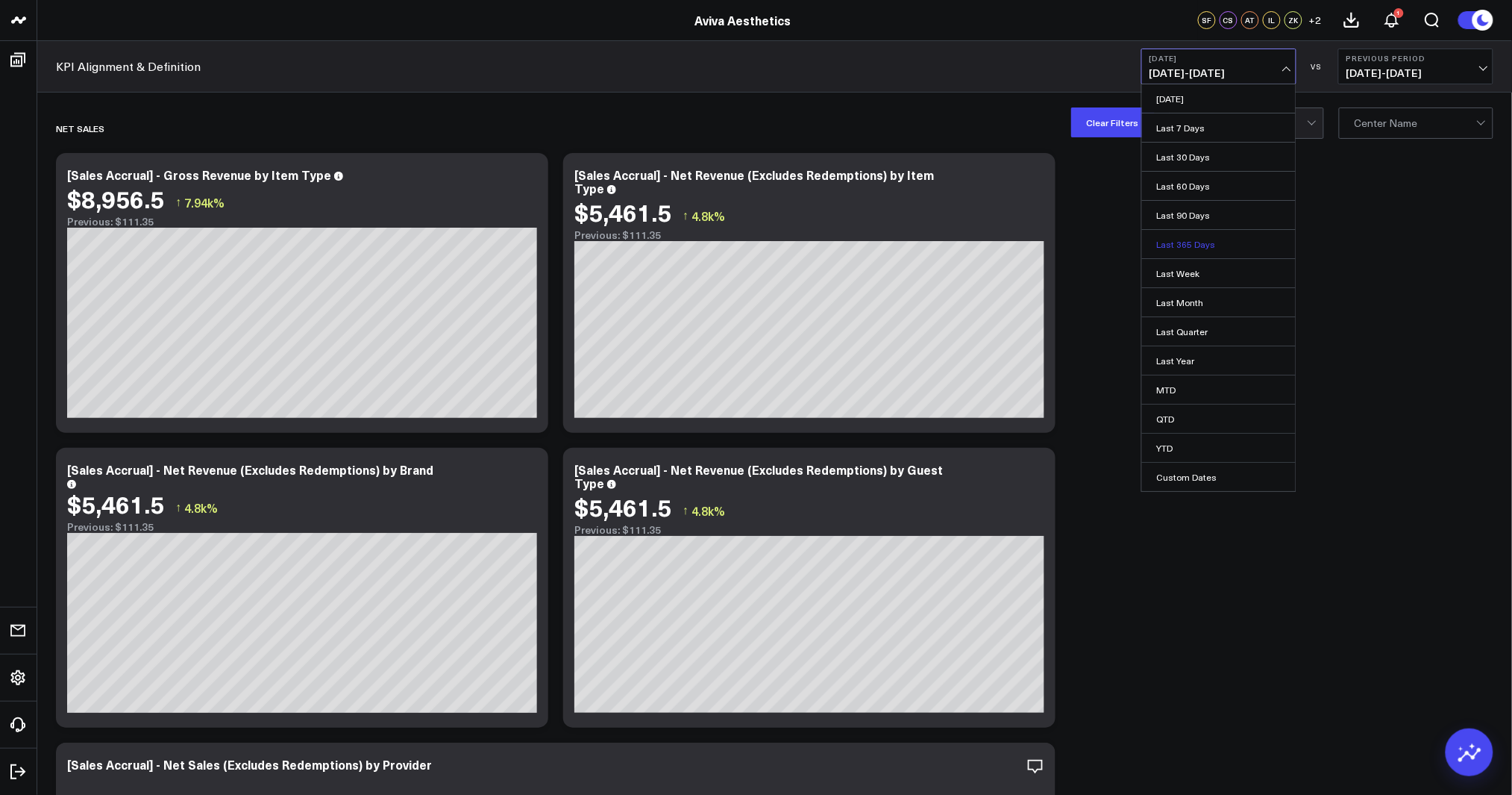
click at [1193, 247] on link "Last 365 Days" at bounding box center [1218, 244] width 154 height 29
